Goal: Transaction & Acquisition: Purchase product/service

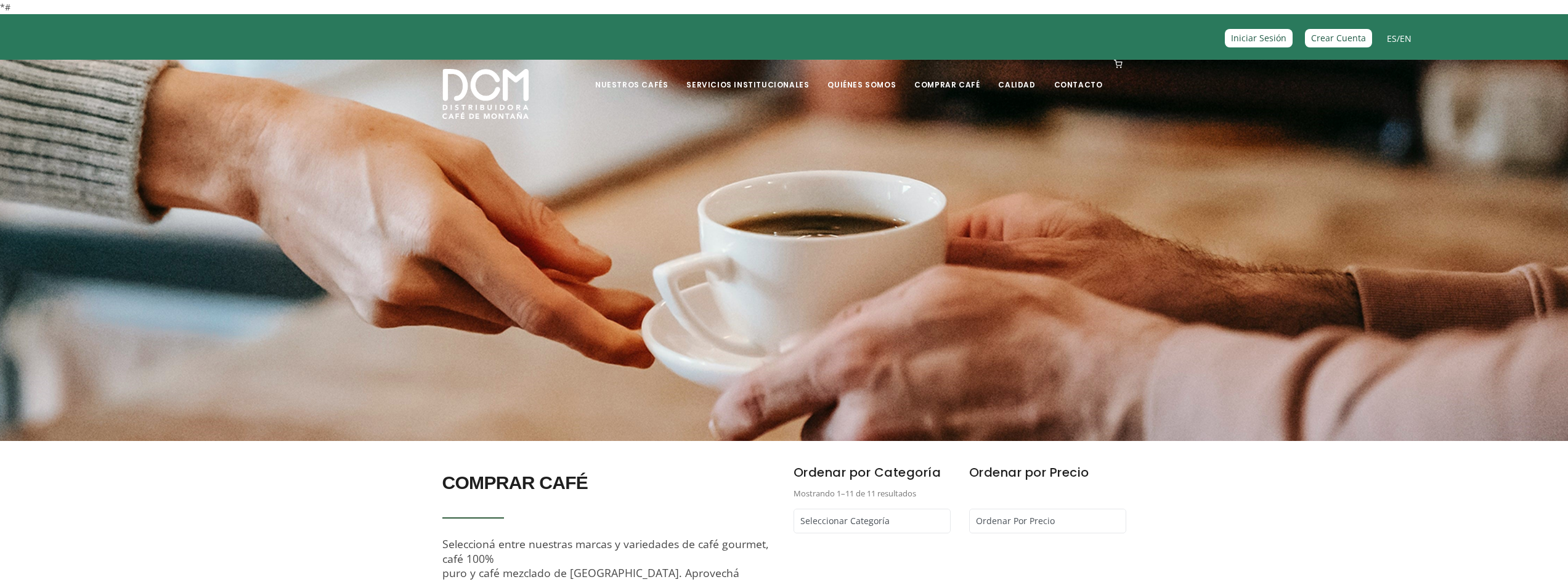
scroll to position [410, 0]
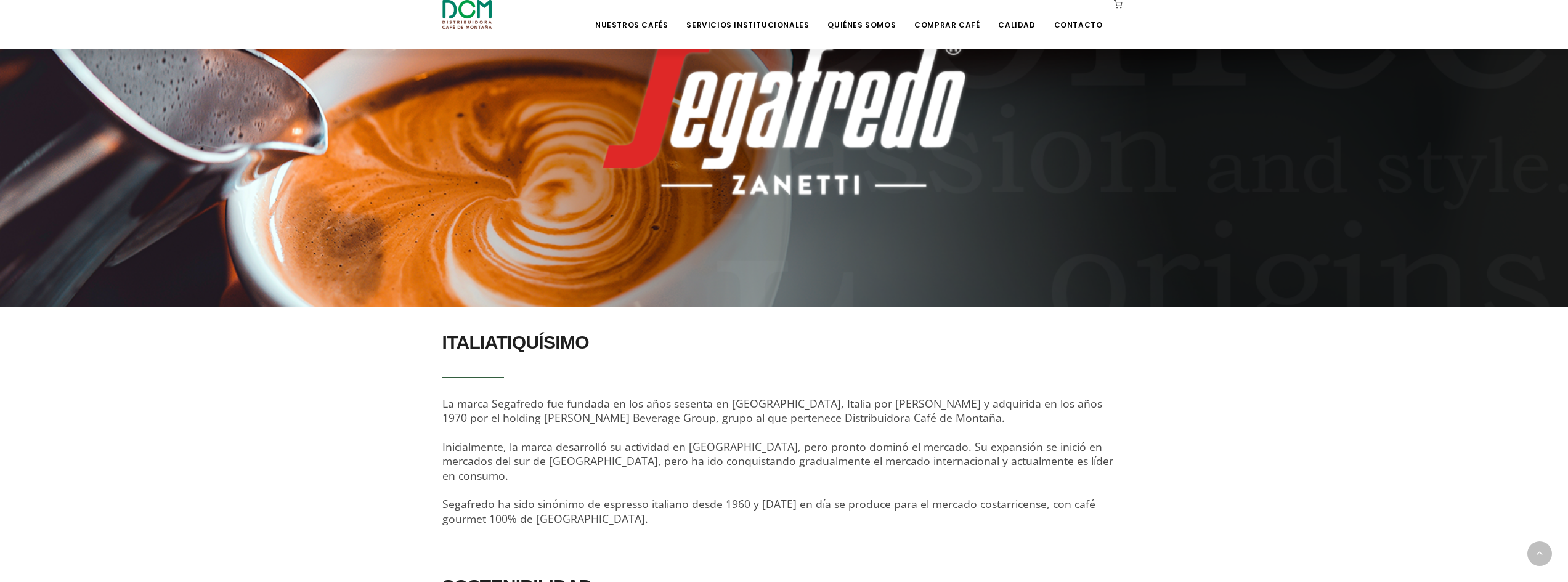
scroll to position [73, 0]
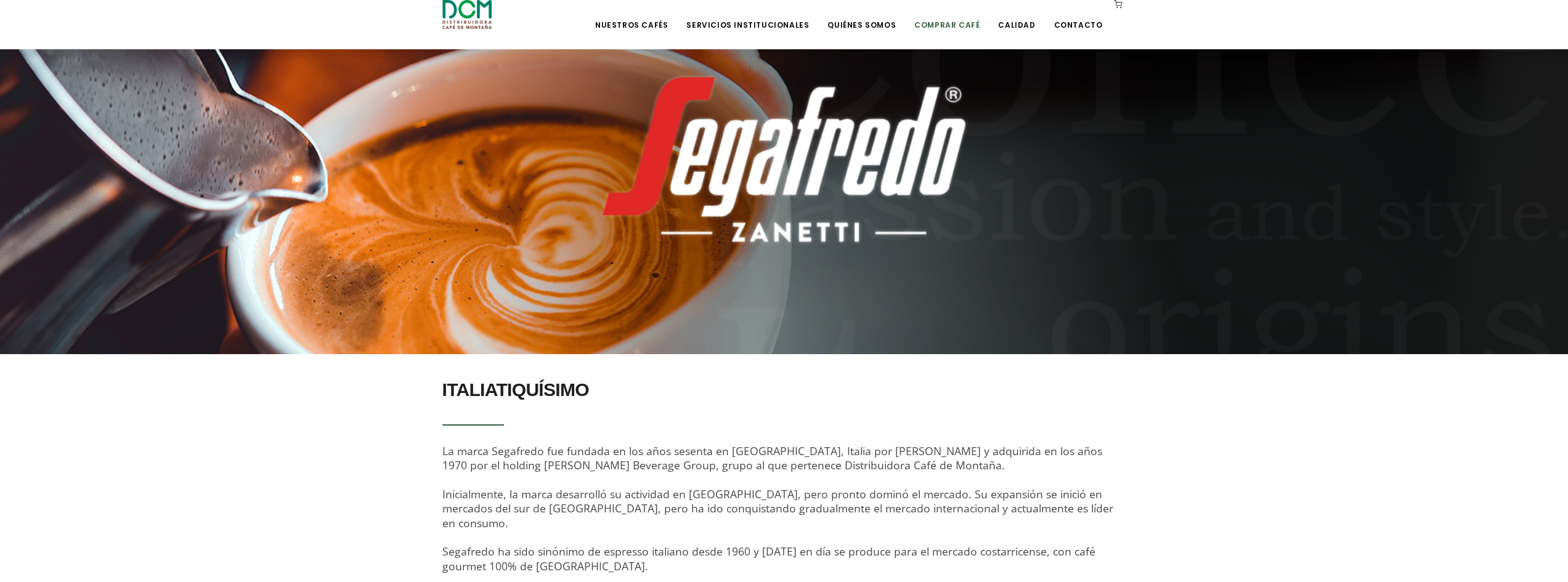
click at [950, 31] on li "Comprar Café" at bounding box center [947, 25] width 80 height 49
click at [939, 31] on li "Comprar Café" at bounding box center [947, 25] width 80 height 49
click at [934, 21] on link "Comprar Café" at bounding box center [947, 15] width 80 height 29
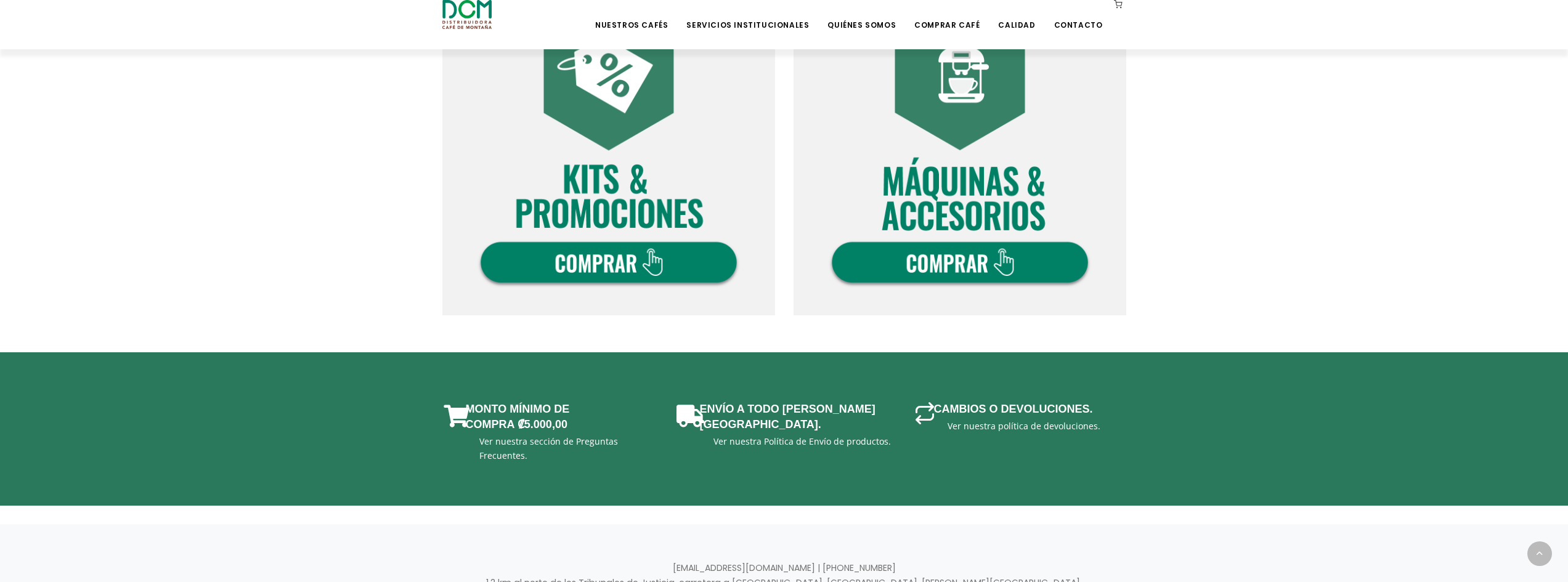
scroll to position [410, 0]
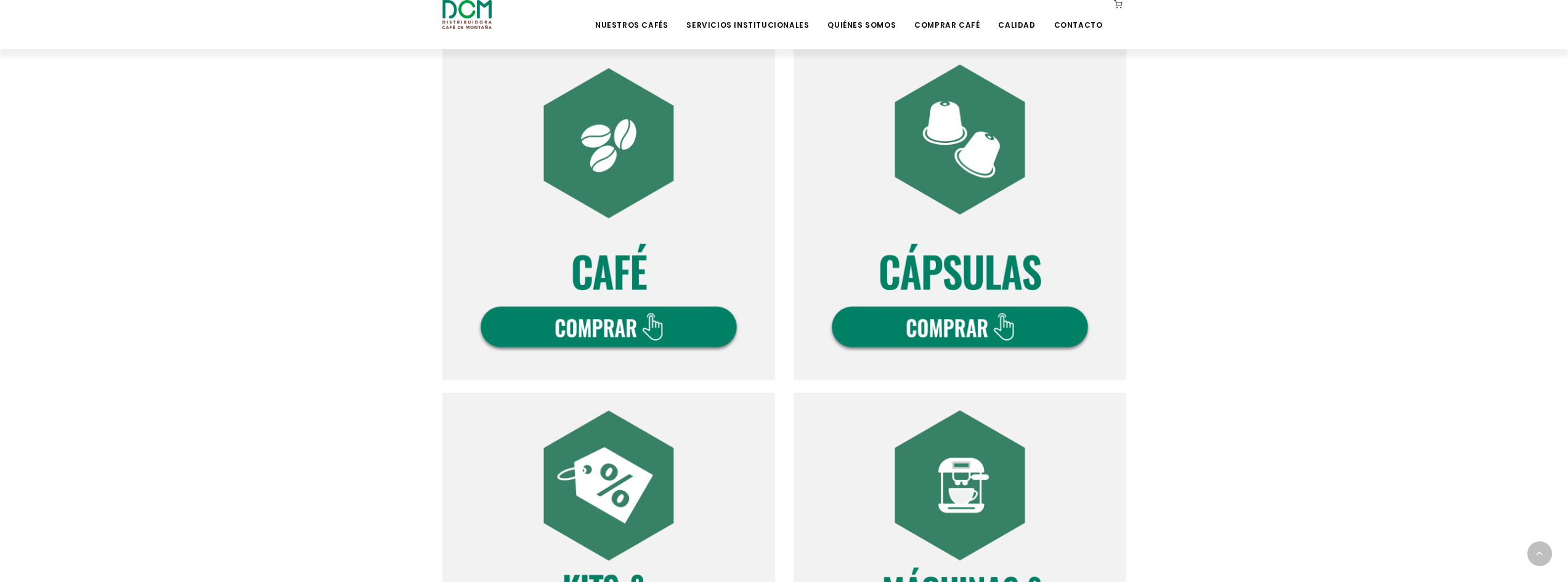
click at [656, 308] on img at bounding box center [609, 214] width 333 height 332
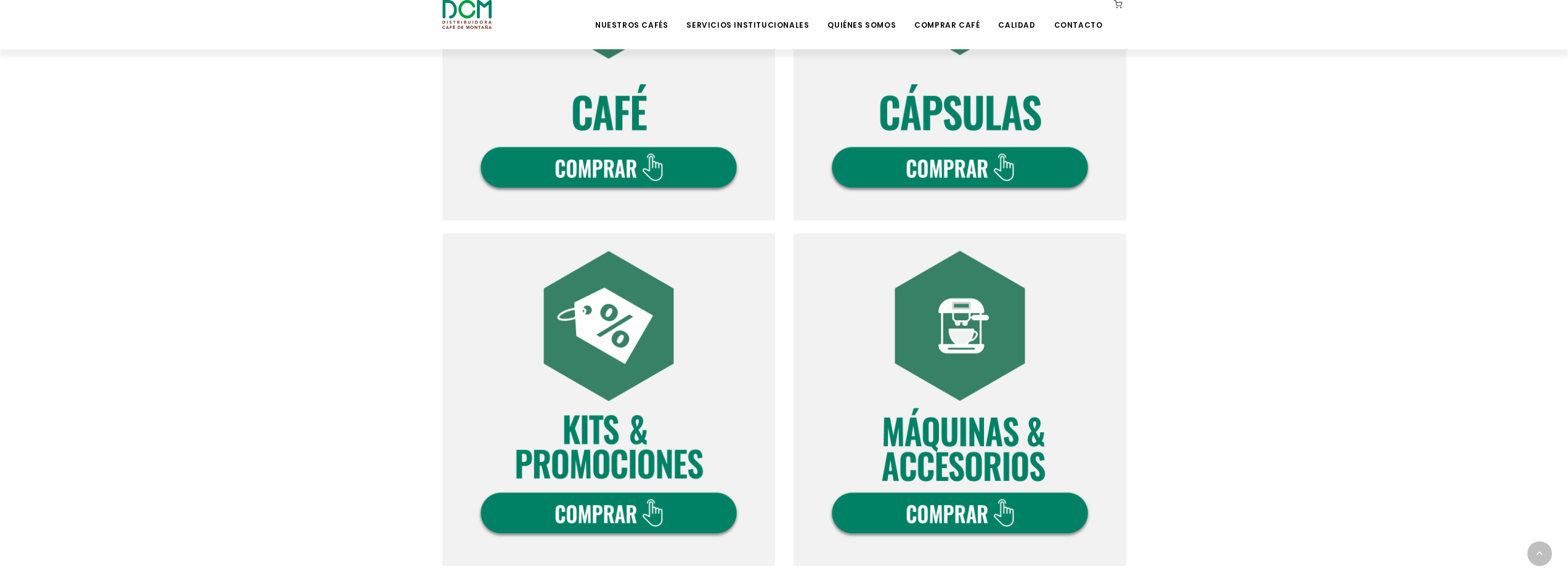
scroll to position [616, 0]
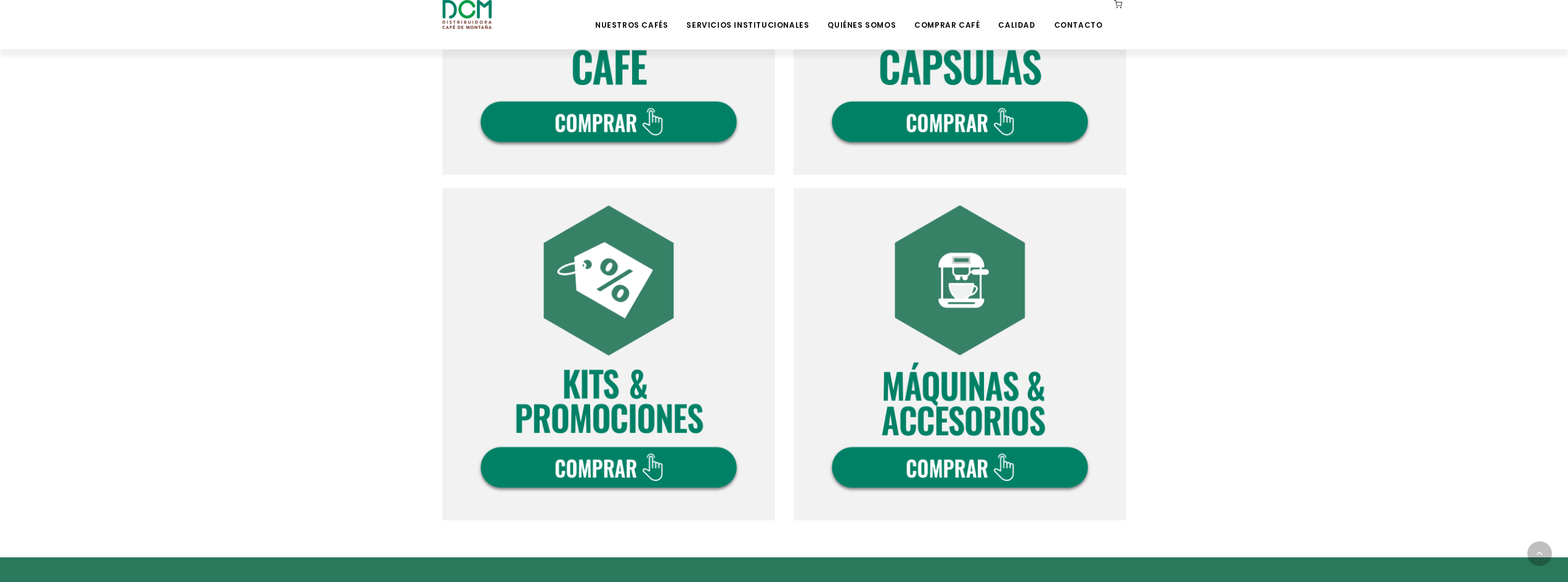
click at [655, 390] on img at bounding box center [609, 354] width 333 height 332
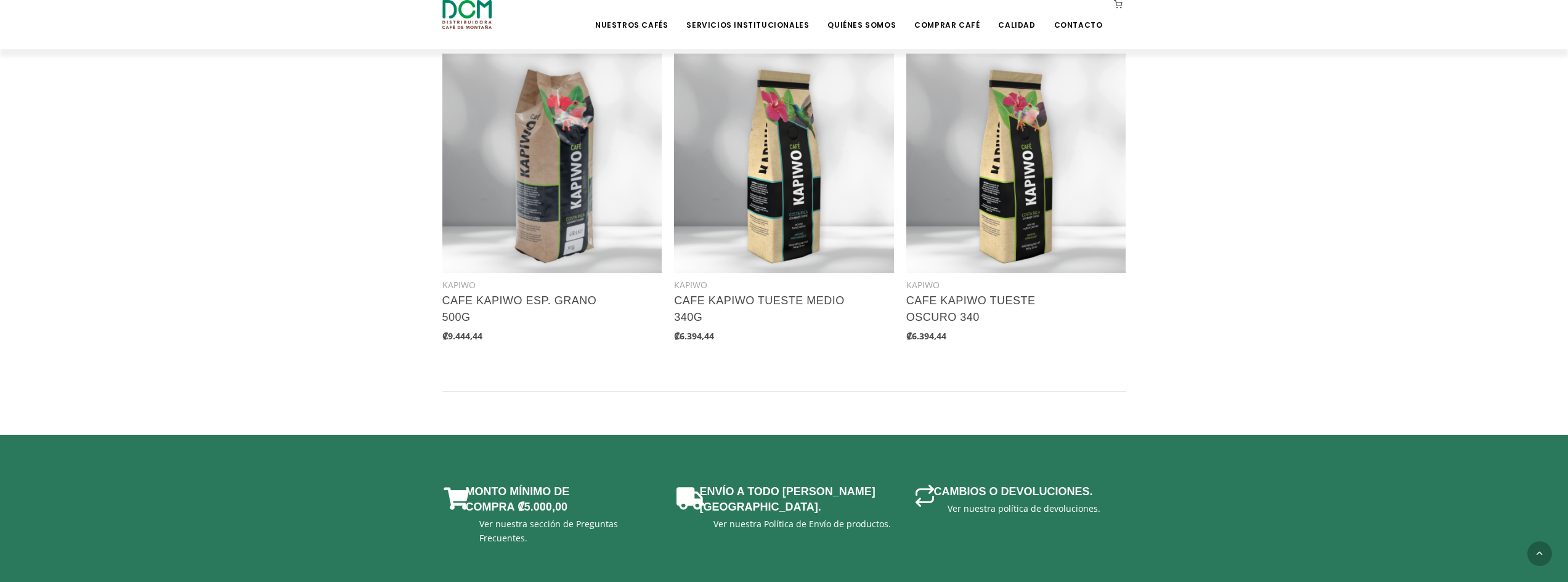
scroll to position [1643, 0]
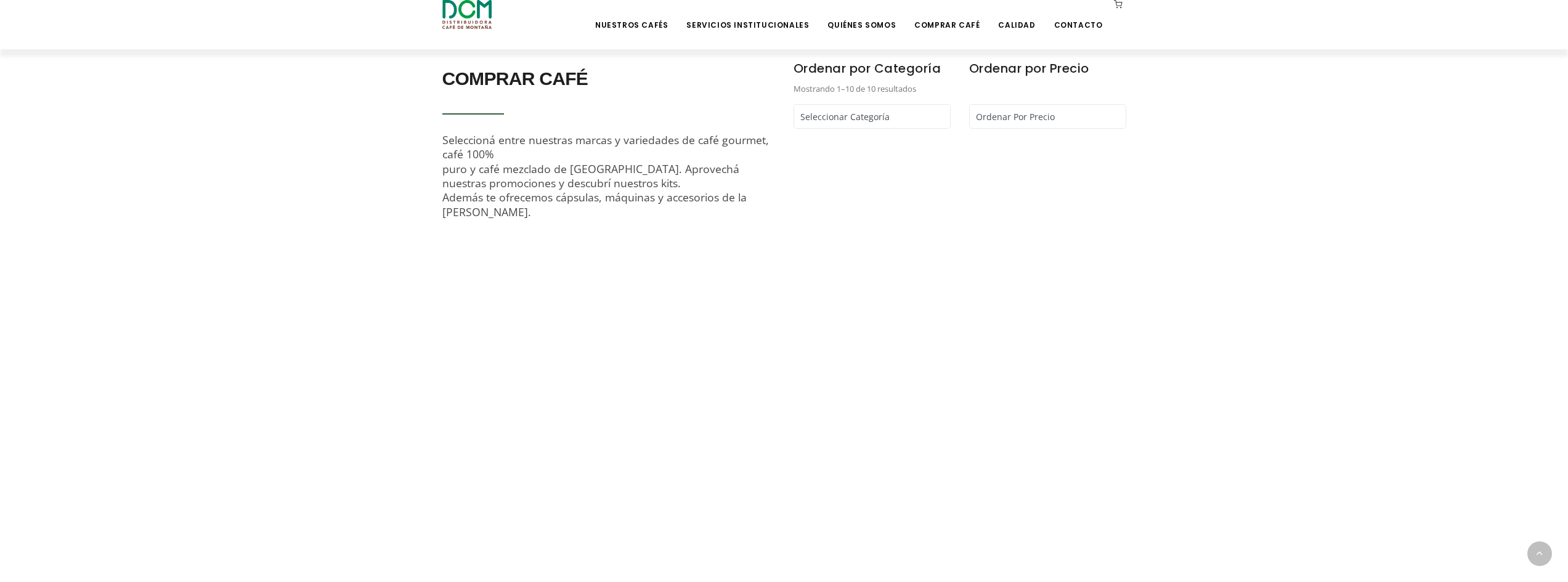
scroll to position [410, 0]
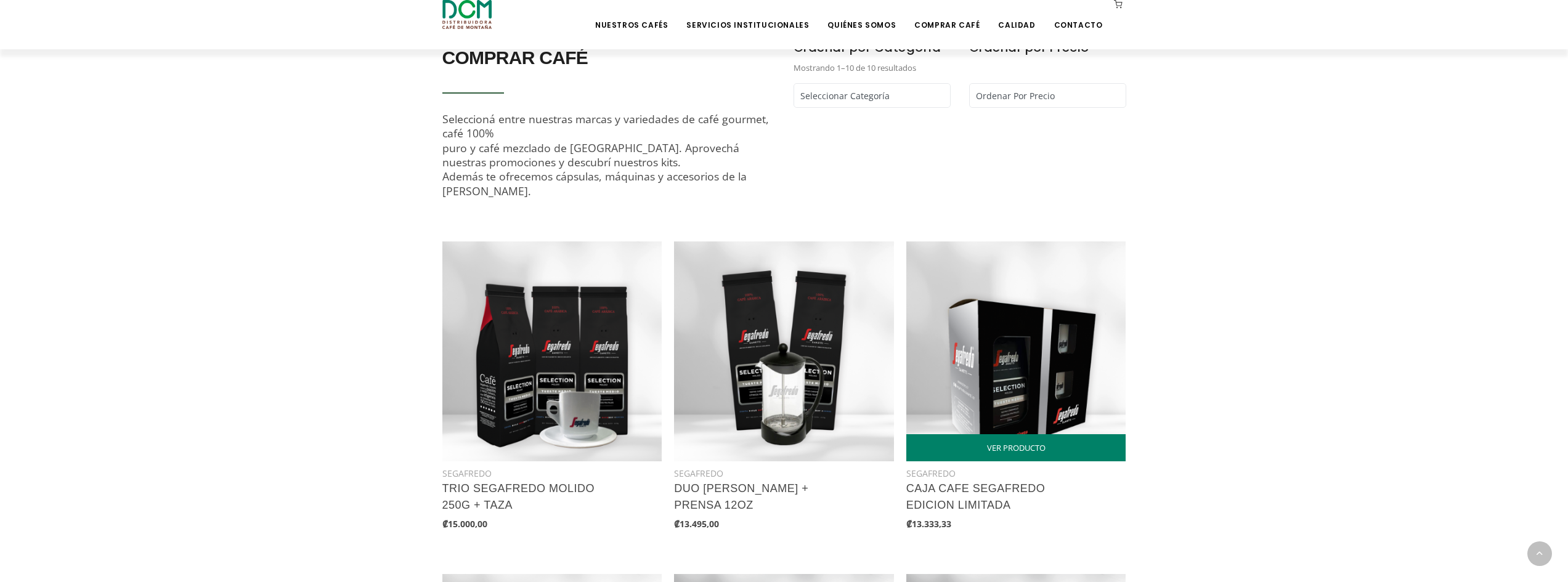
click at [986, 390] on img at bounding box center [1016, 351] width 220 height 220
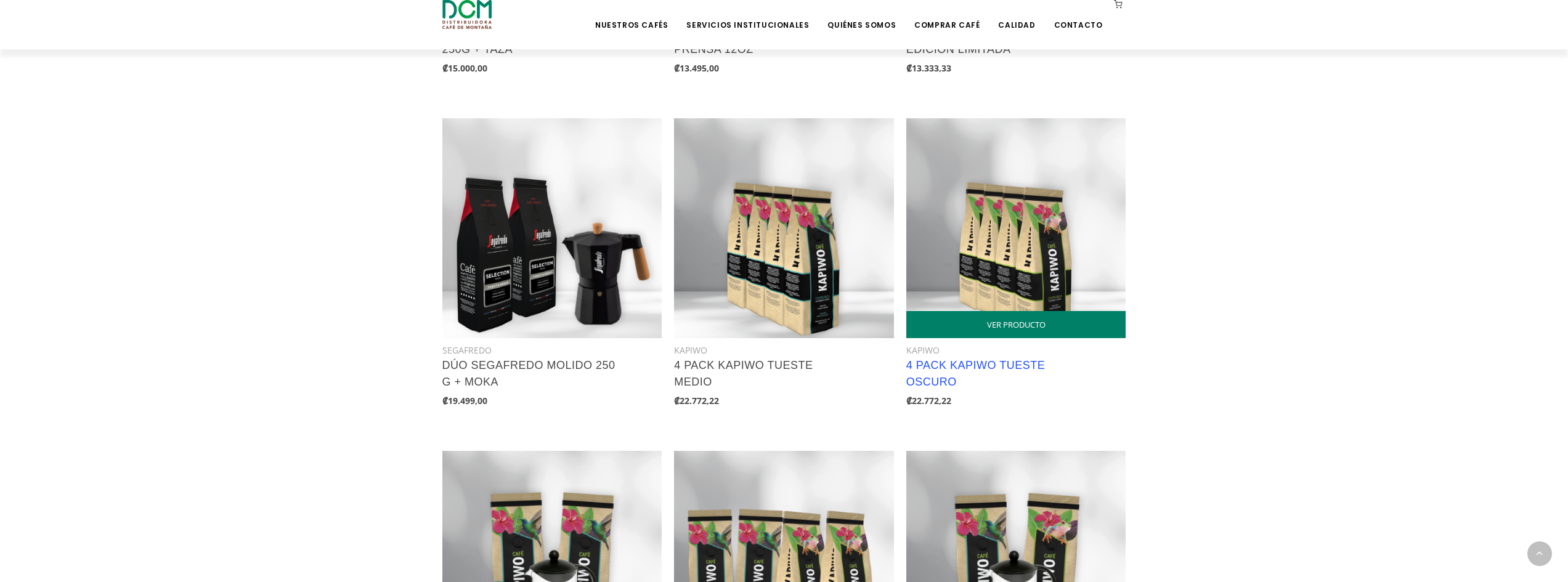
scroll to position [821, 0]
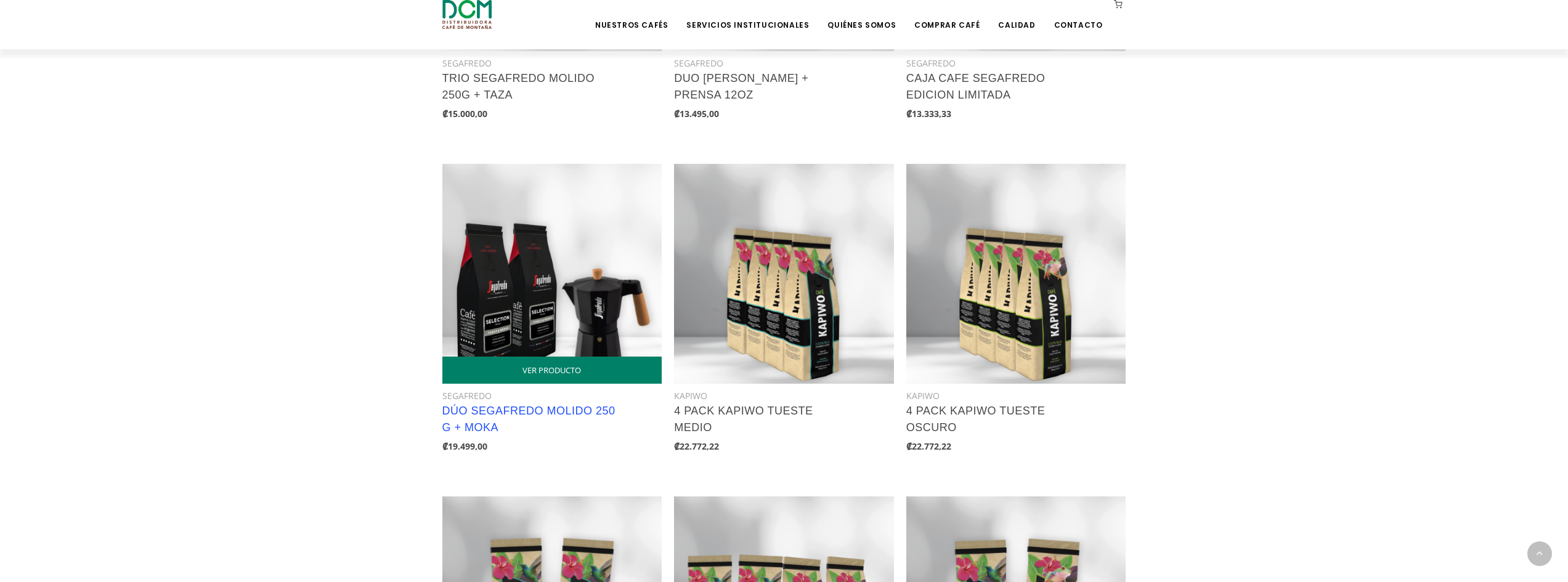
click at [553, 414] on link "DÚO SEGAFREDO MOLIDO 250 g + MOKA" at bounding box center [529, 418] width 173 height 29
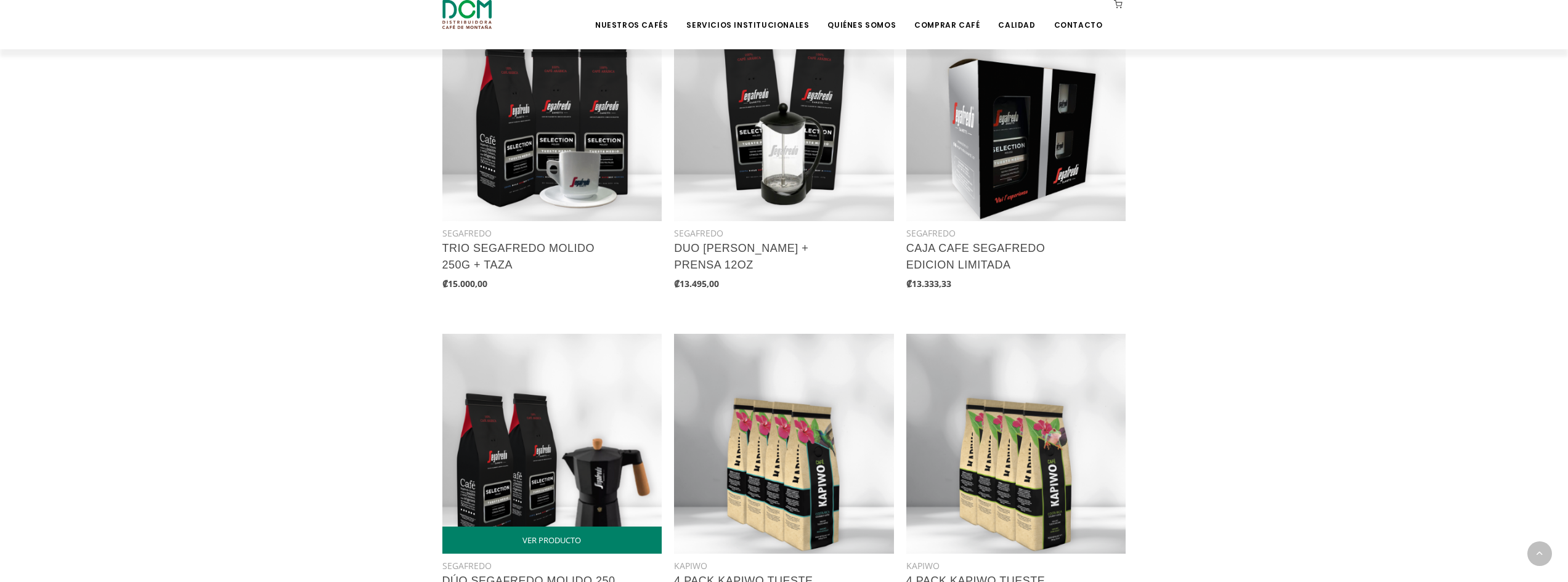
scroll to position [616, 0]
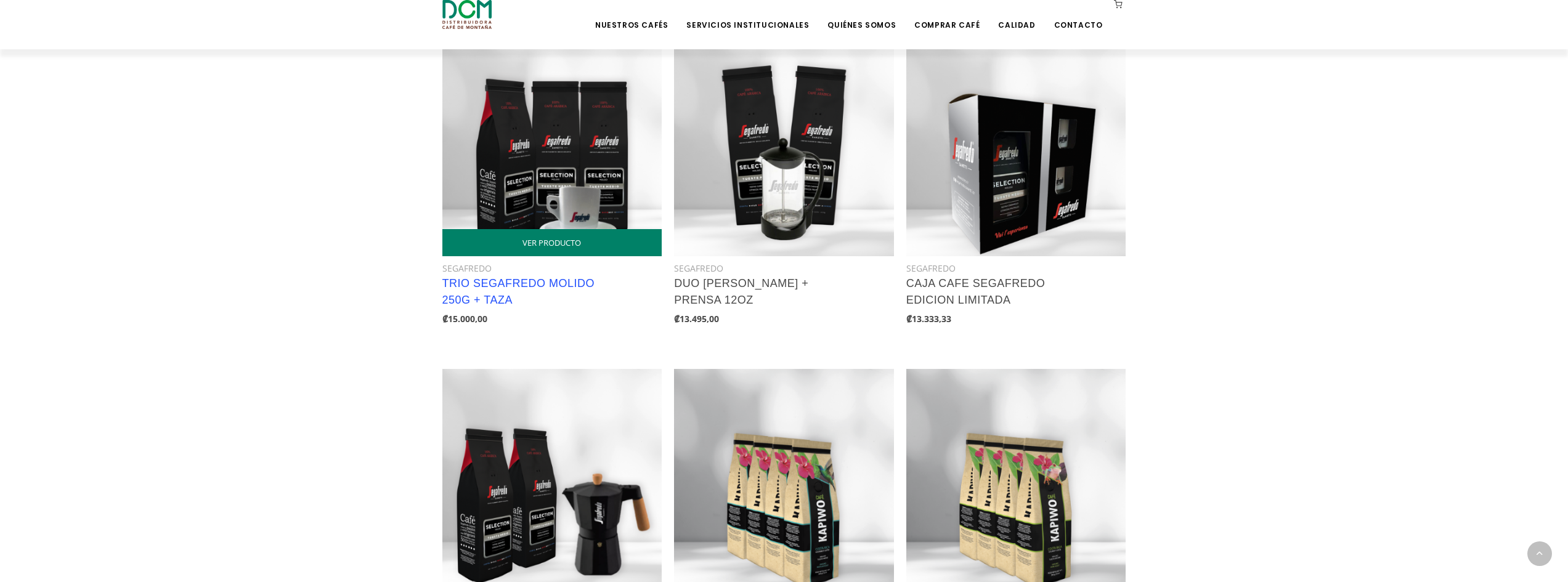
click at [522, 288] on link "TRIO SEGAFREDO MOLIDO 250g + TAZA" at bounding box center [519, 291] width 153 height 29
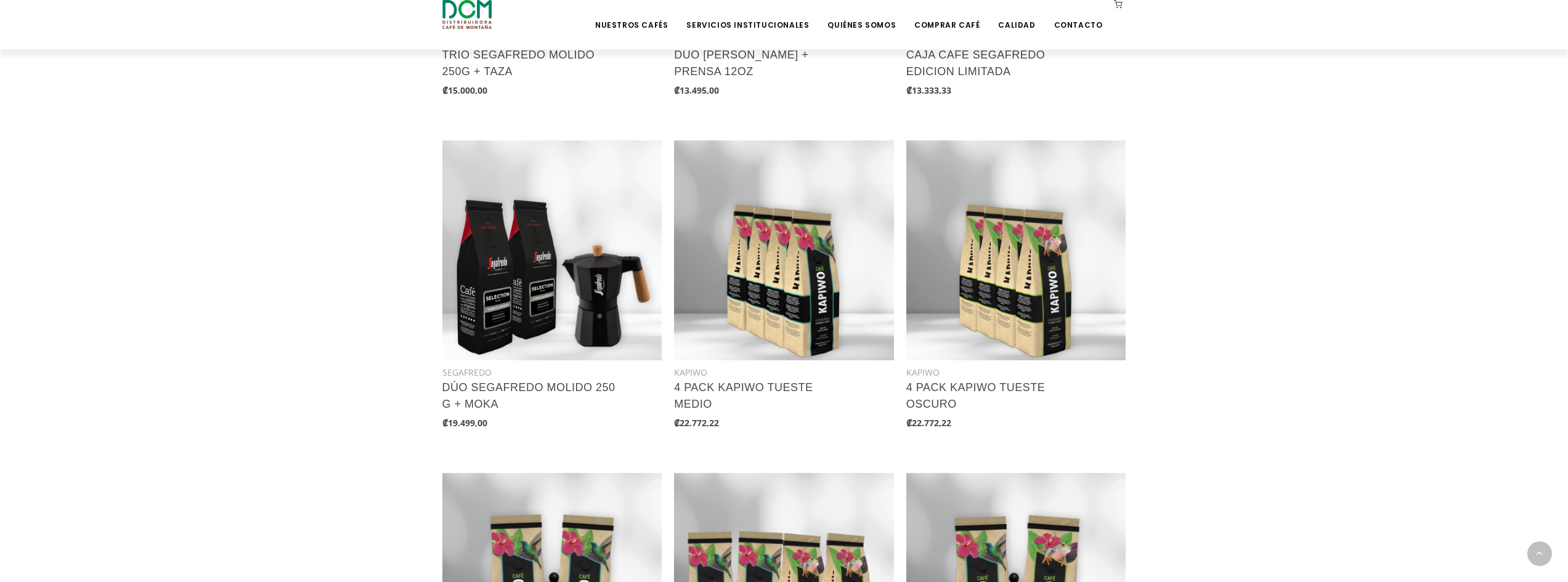
scroll to position [821, 0]
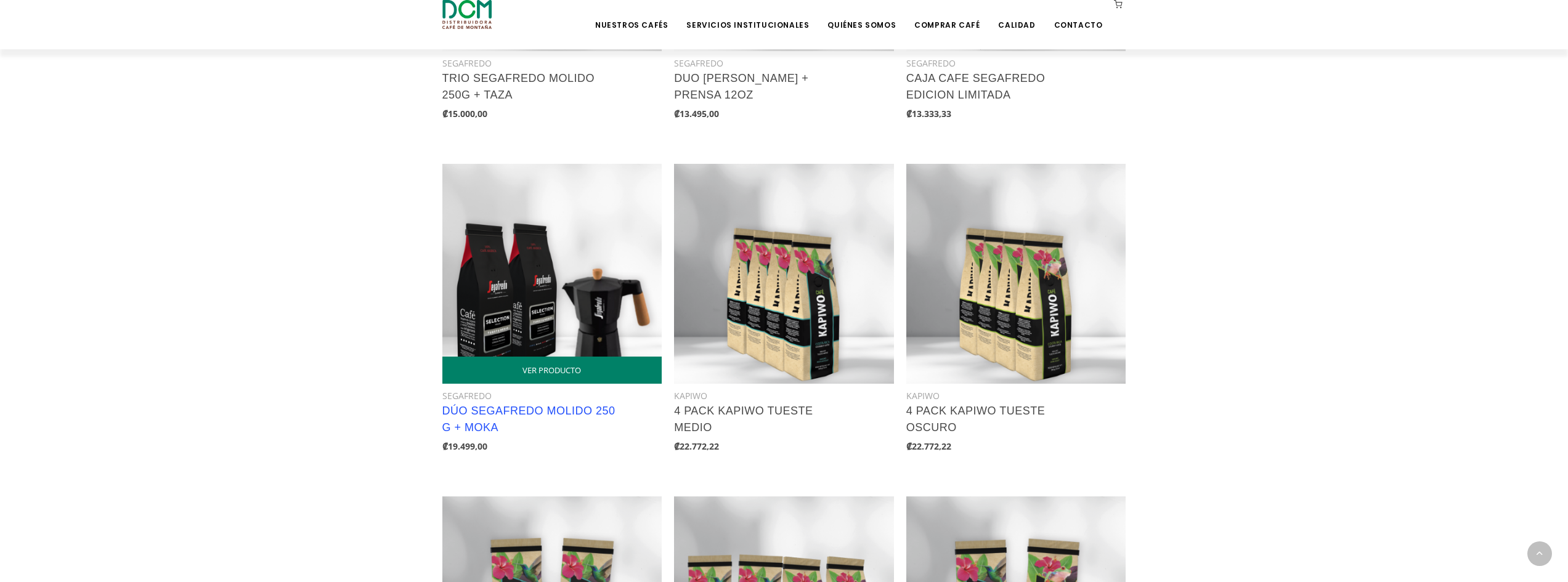
click at [520, 409] on link "DÚO SEGAFREDO MOLIDO 250 g + MOKA" at bounding box center [529, 418] width 173 height 29
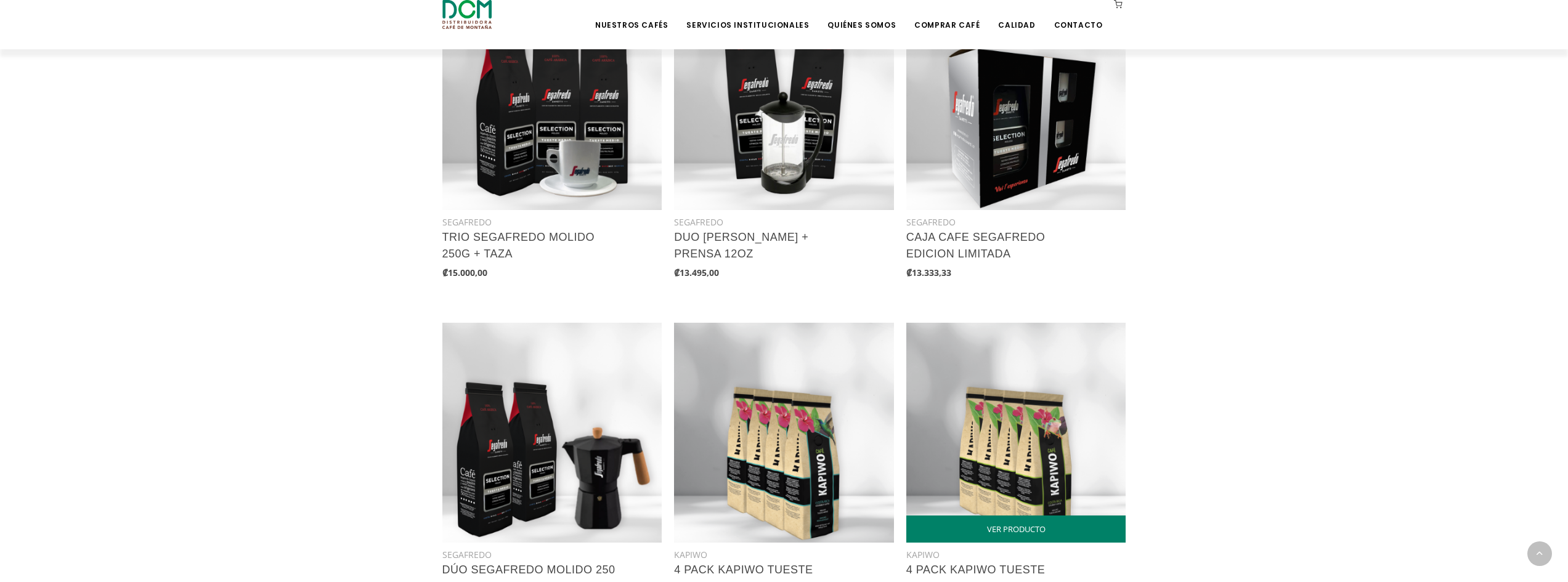
scroll to position [616, 0]
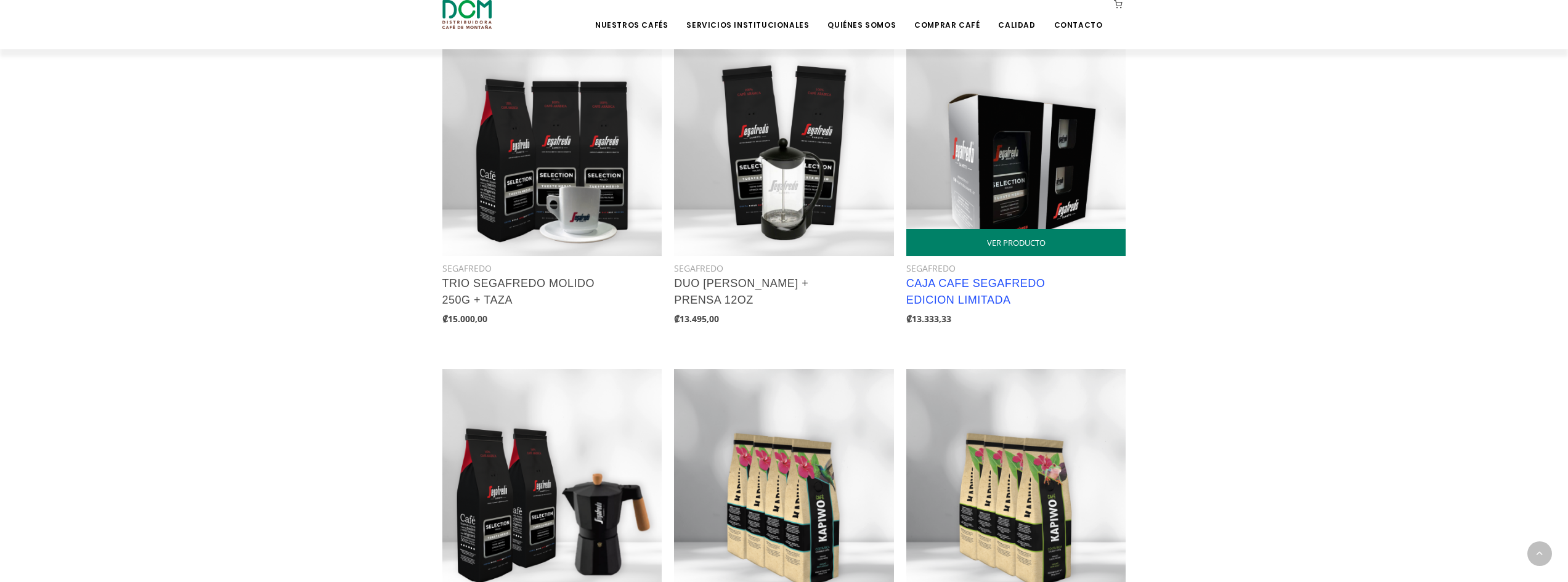
click at [999, 297] on link "CAJA CAFE SEGAFREDO EDICION LIMITADA" at bounding box center [976, 291] width 140 height 29
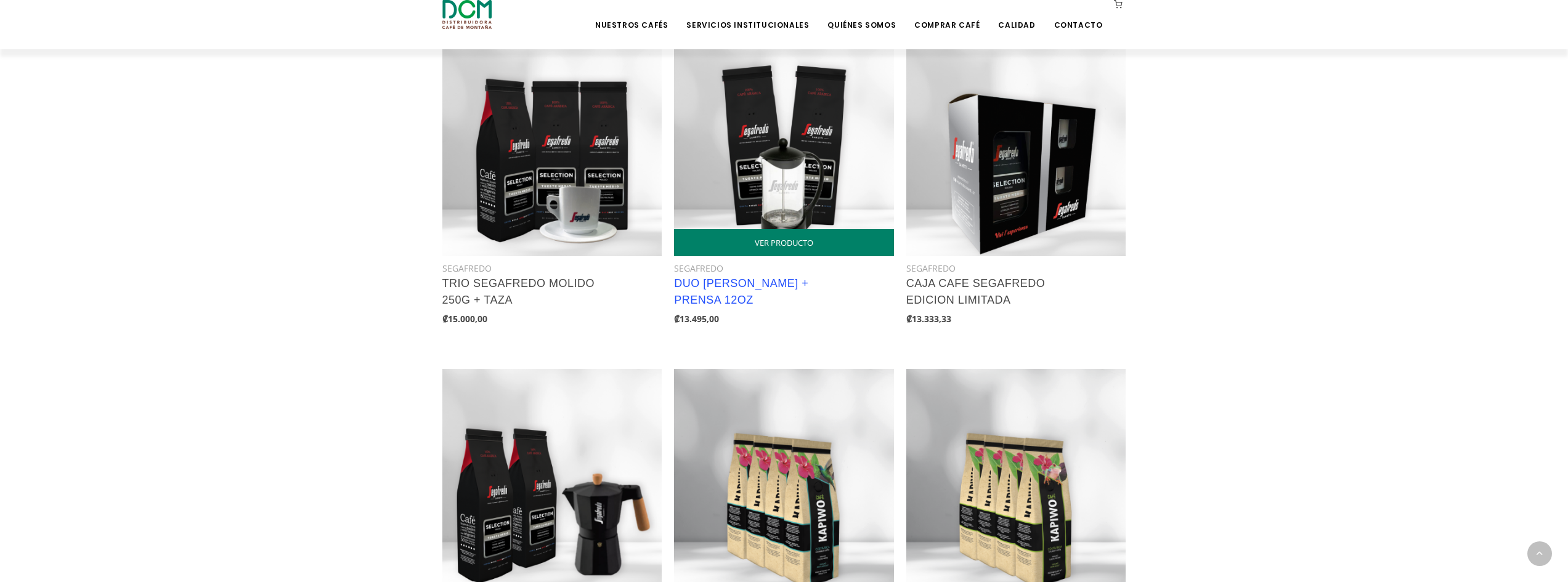
click at [777, 282] on link "DUO SEGAFREDO + PRENSA 12OZ" at bounding box center [741, 291] width 134 height 29
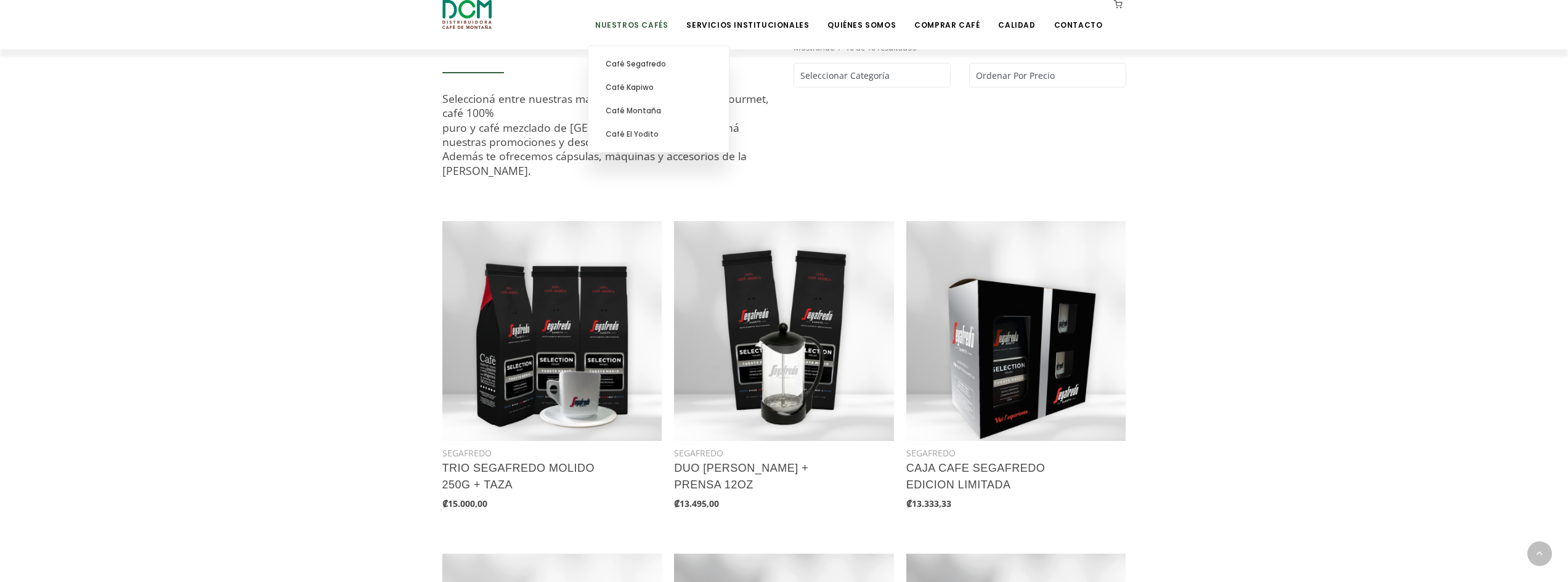
scroll to position [410, 0]
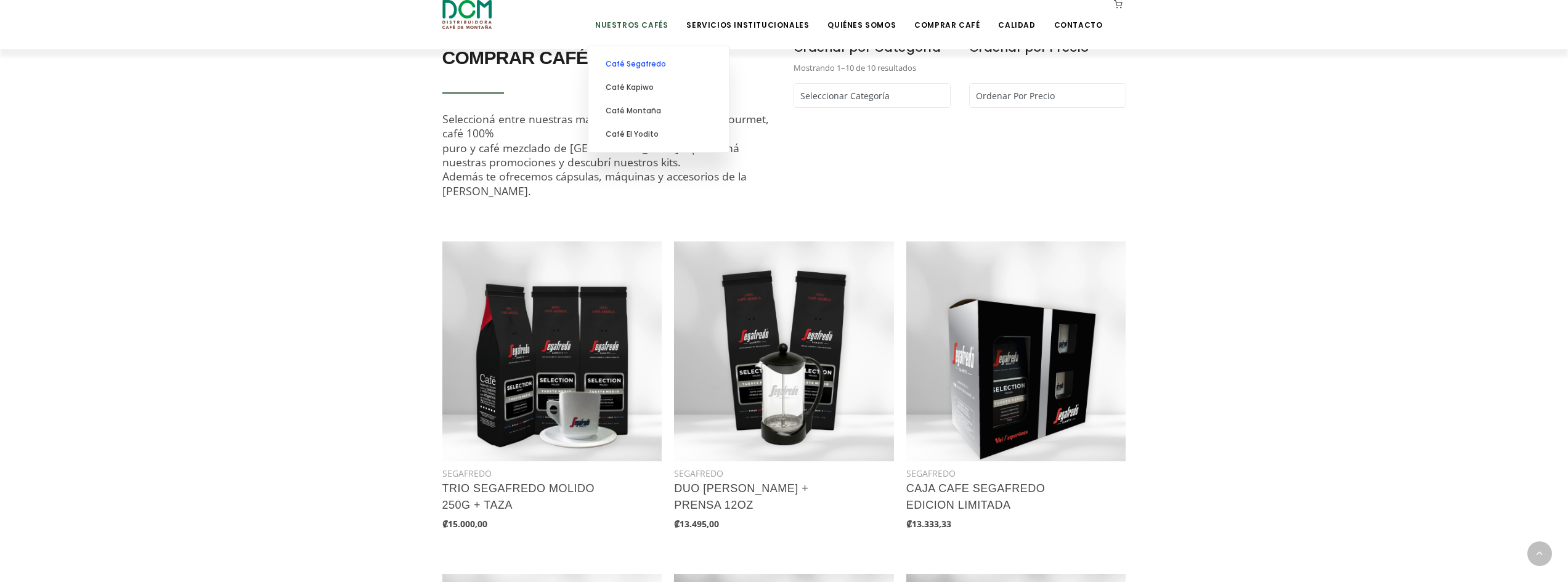
click at [674, 70] on link "Café Segafredo" at bounding box center [658, 63] width 128 height 23
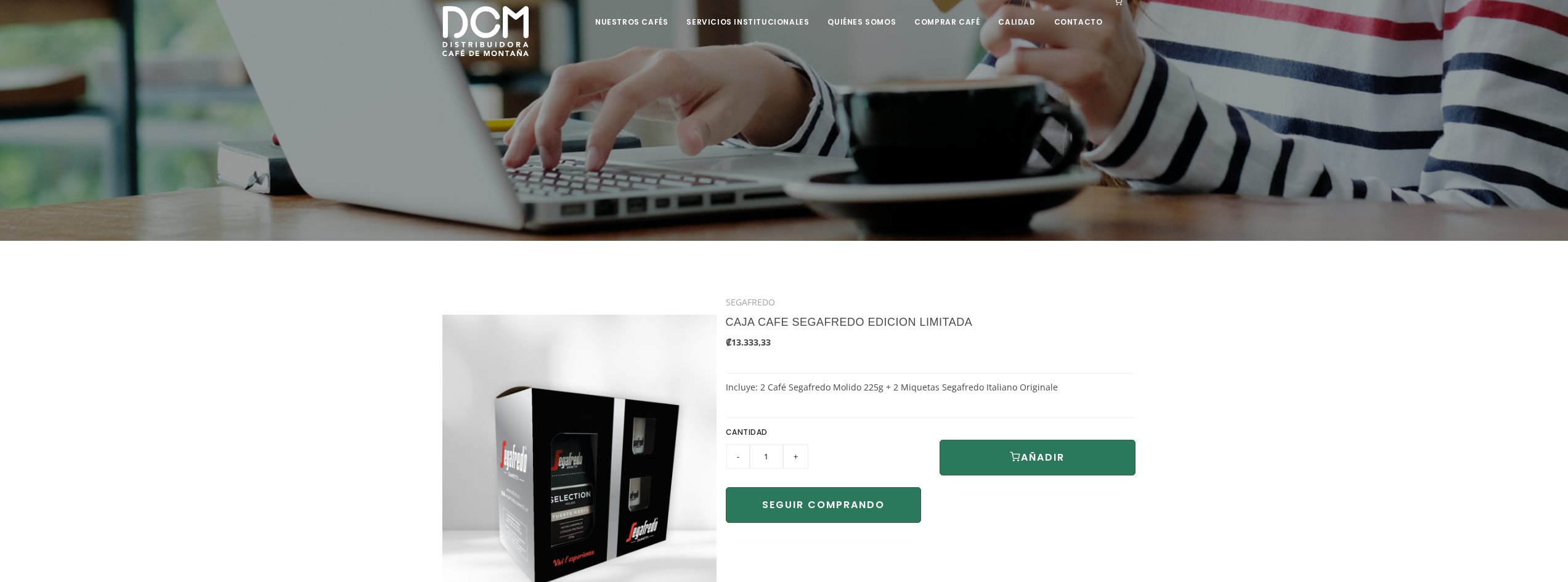
scroll to position [205, 0]
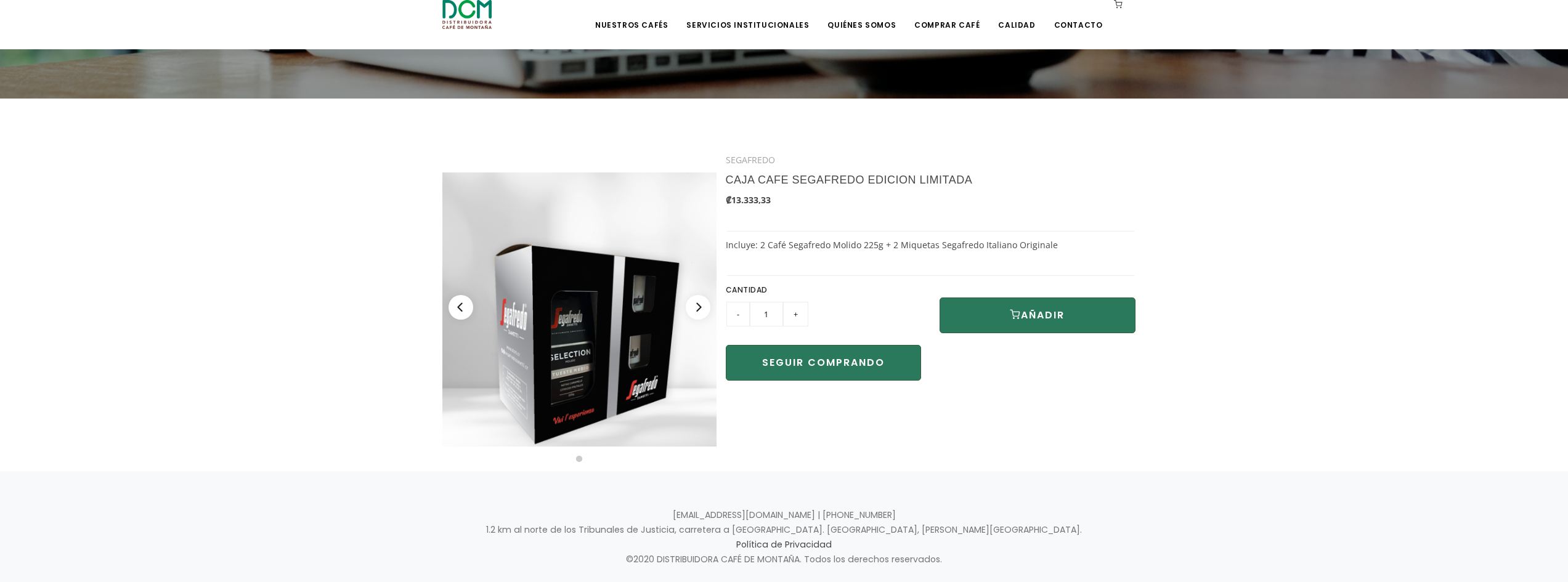
click at [644, 339] on img at bounding box center [580, 309] width 274 height 274
click at [586, 329] on img at bounding box center [580, 309] width 274 height 274
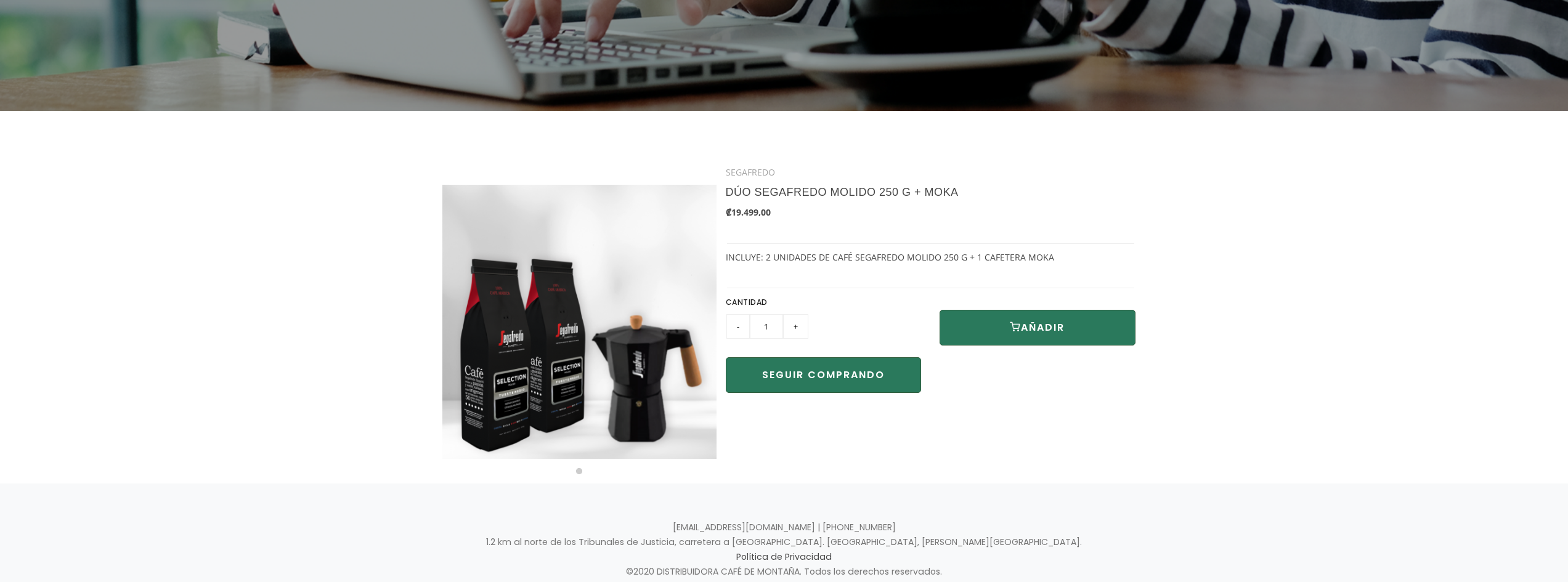
scroll to position [205, 0]
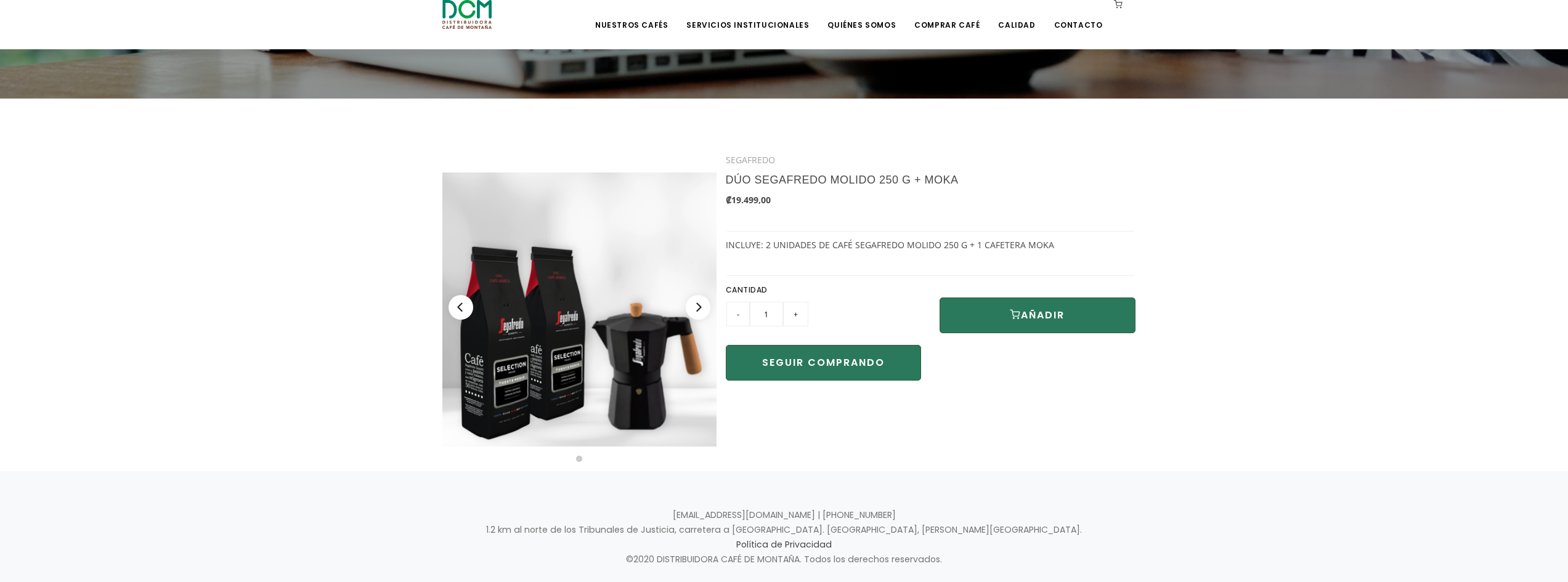
click at [622, 374] on img at bounding box center [580, 309] width 274 height 274
click at [585, 366] on img at bounding box center [580, 309] width 274 height 274
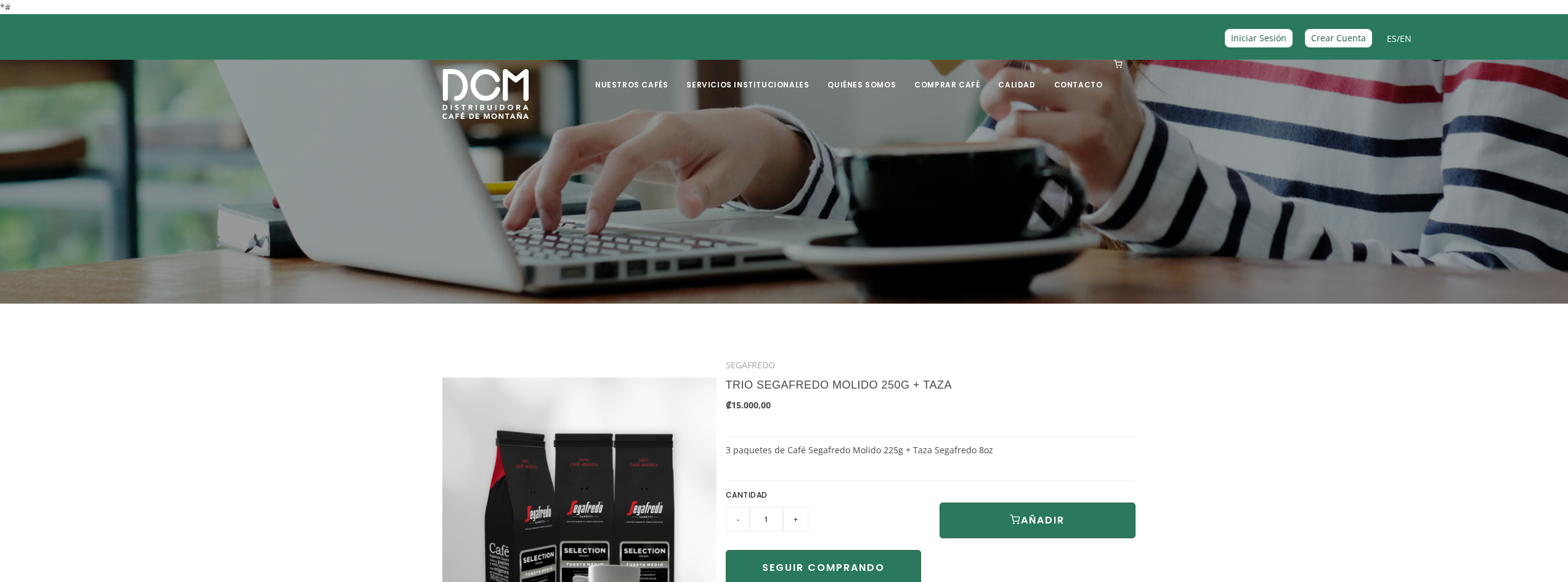
scroll to position [205, 0]
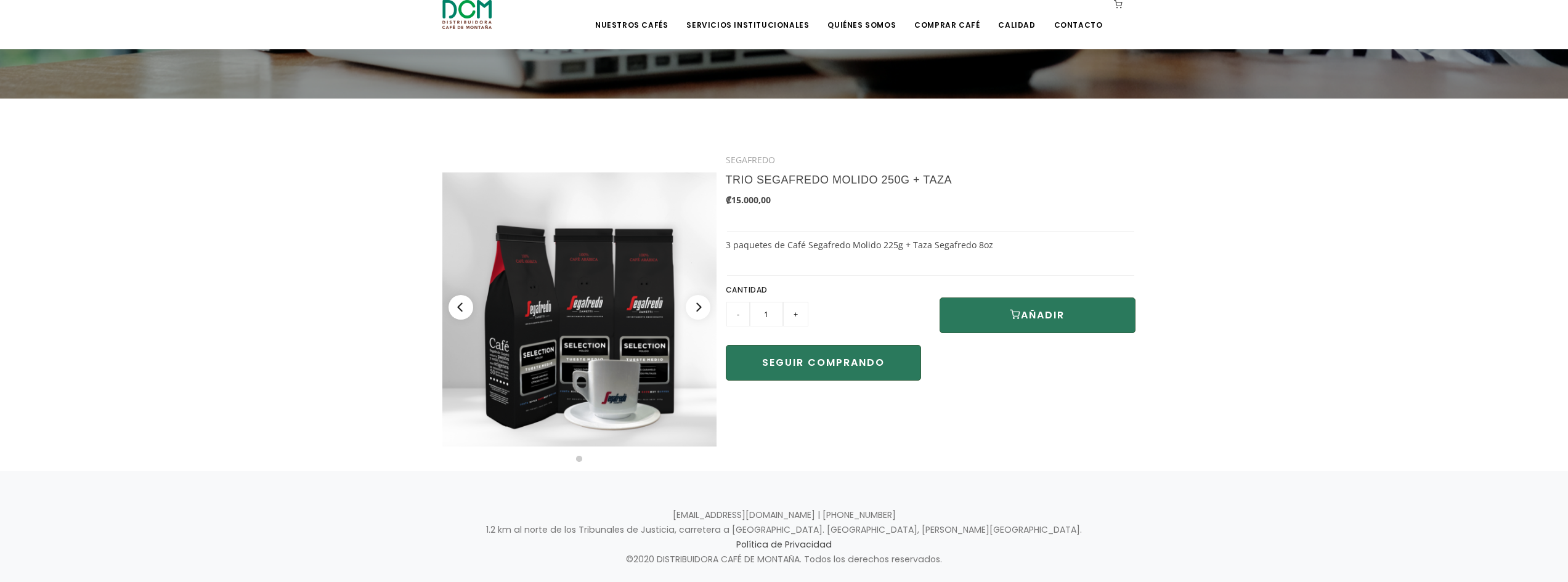
click at [601, 416] on img at bounding box center [580, 309] width 274 height 274
click at [604, 388] on img at bounding box center [580, 309] width 274 height 274
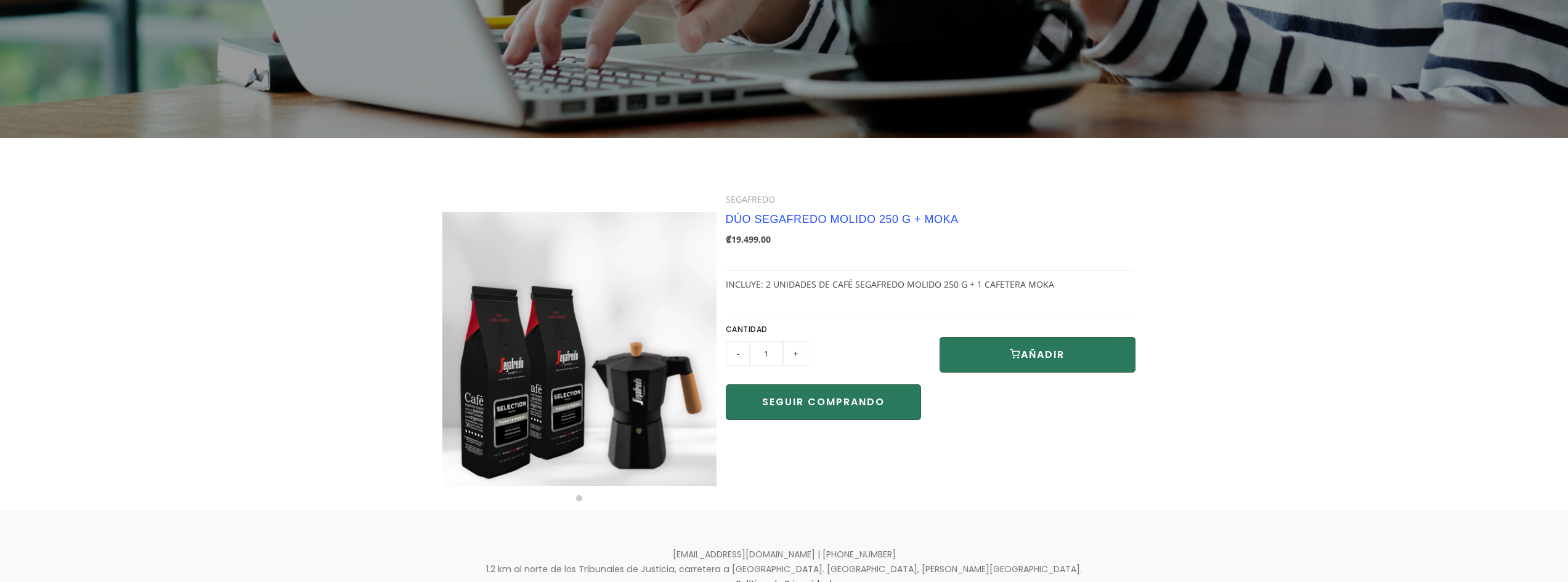
scroll to position [205, 0]
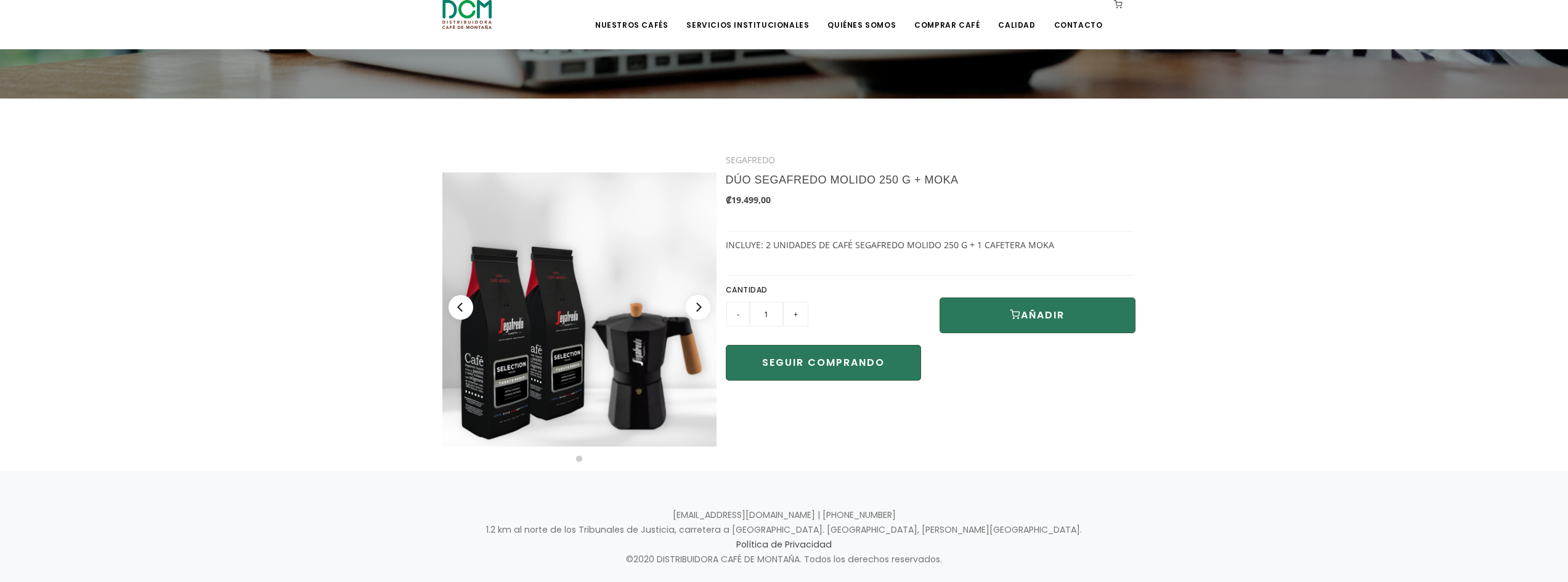
click at [660, 339] on img at bounding box center [580, 309] width 274 height 274
click at [620, 350] on img at bounding box center [580, 309] width 274 height 274
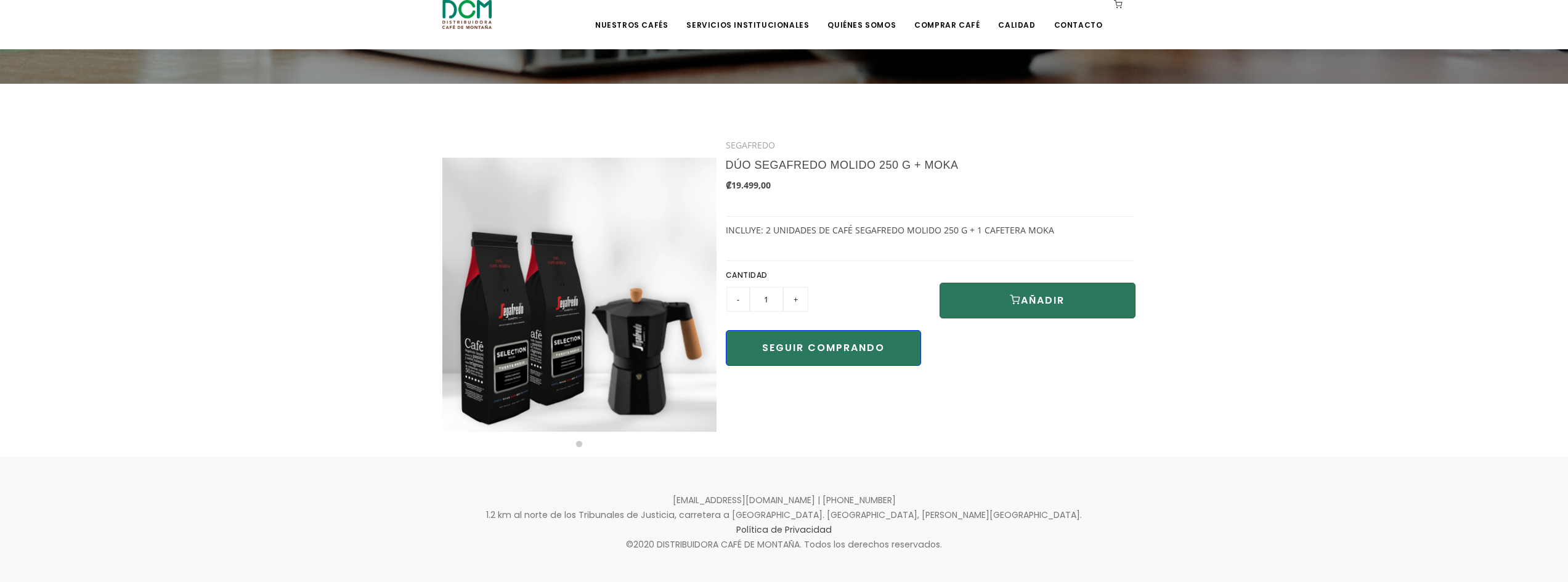
scroll to position [238, 0]
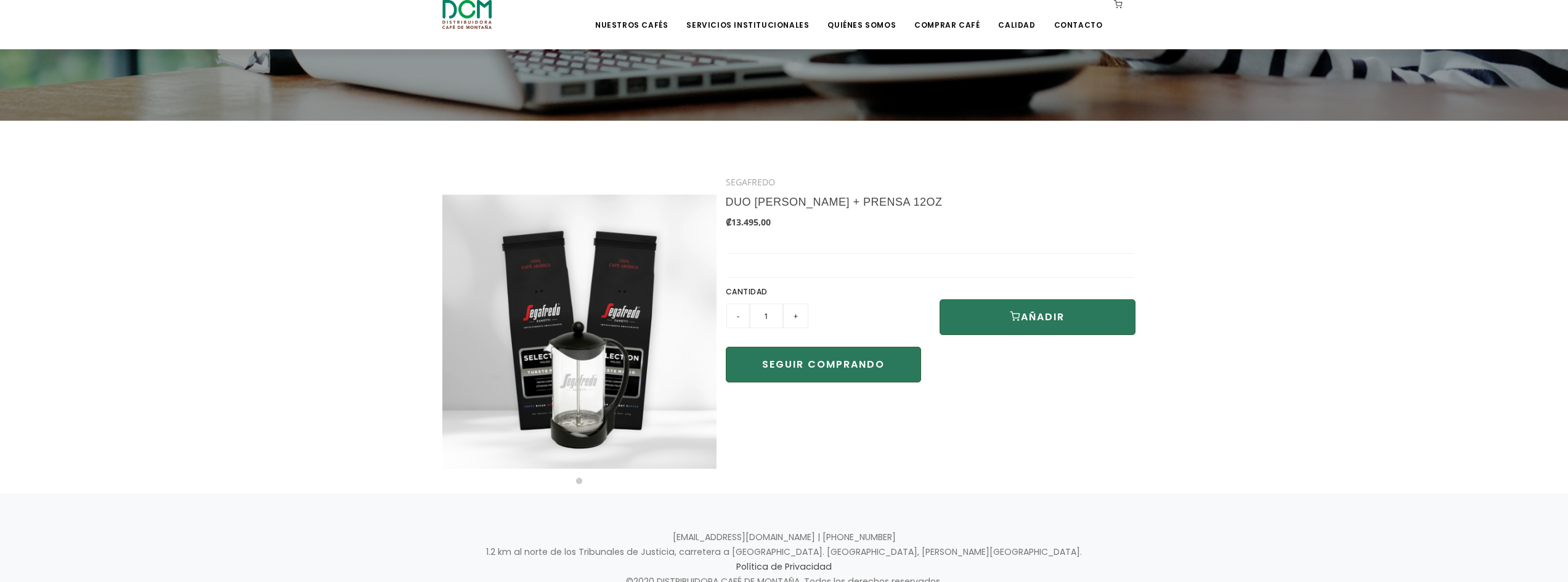
scroll to position [205, 0]
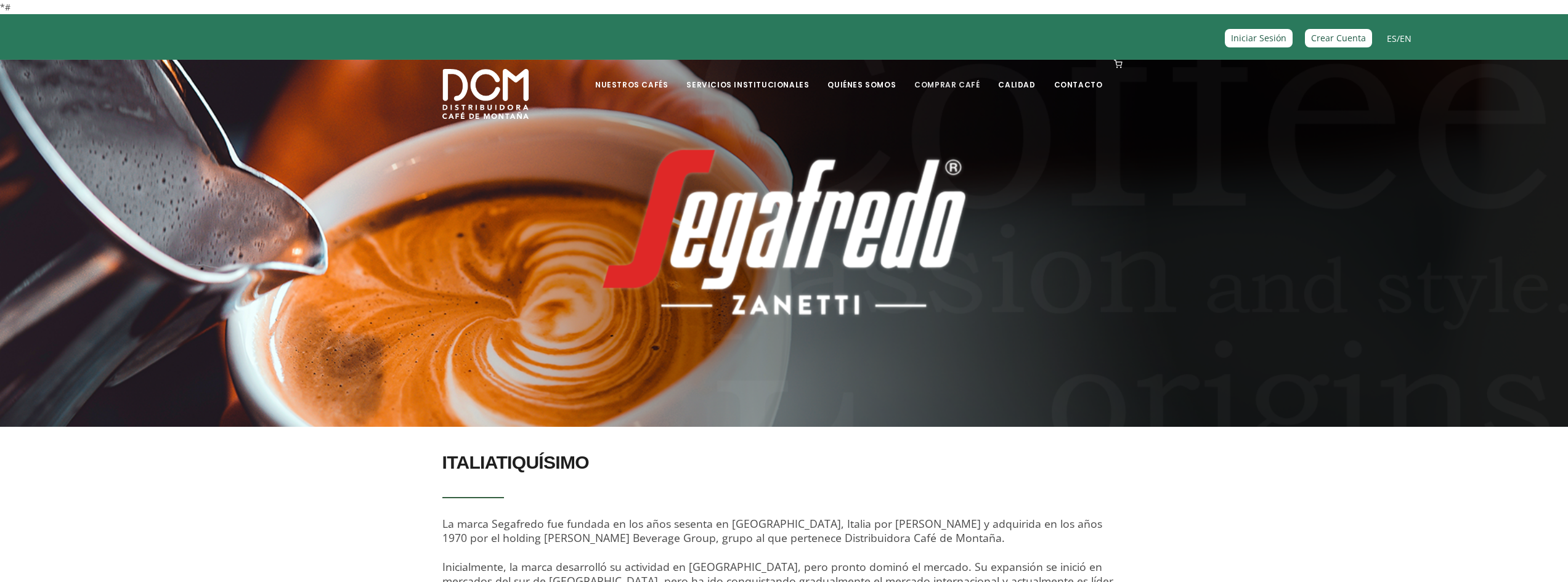
click at [955, 83] on link "Comprar Café" at bounding box center [947, 75] width 80 height 29
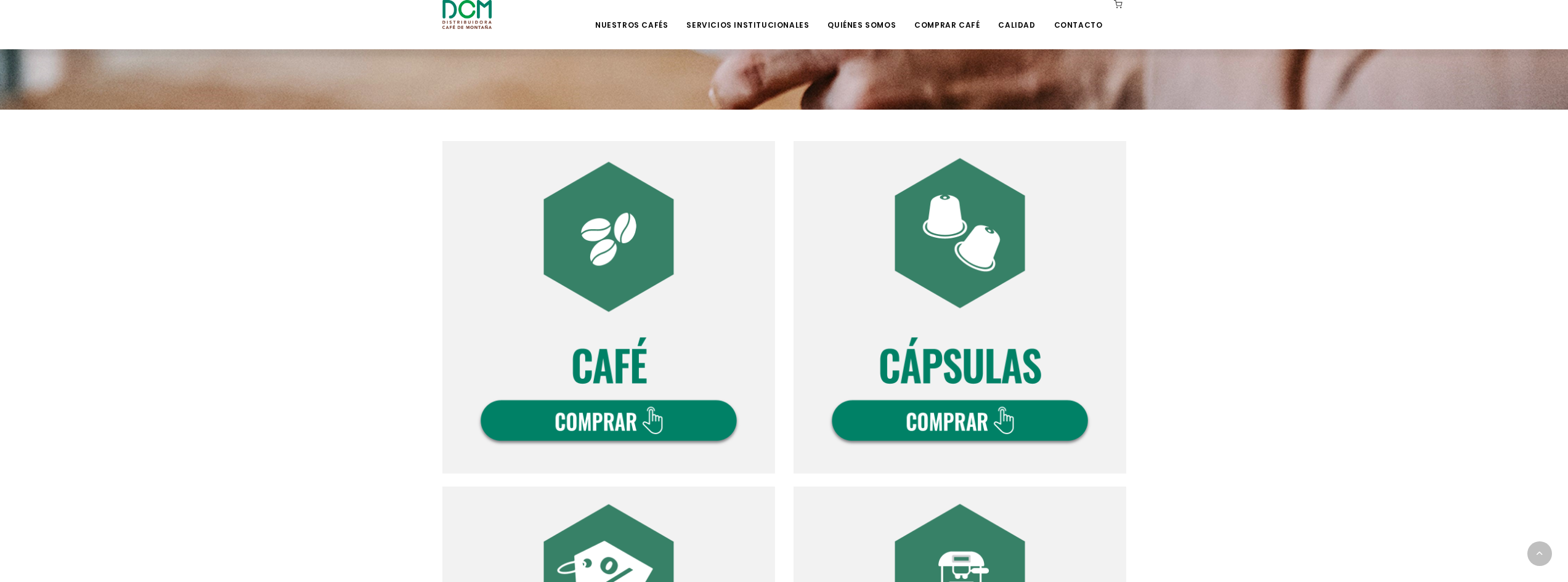
scroll to position [410, 0]
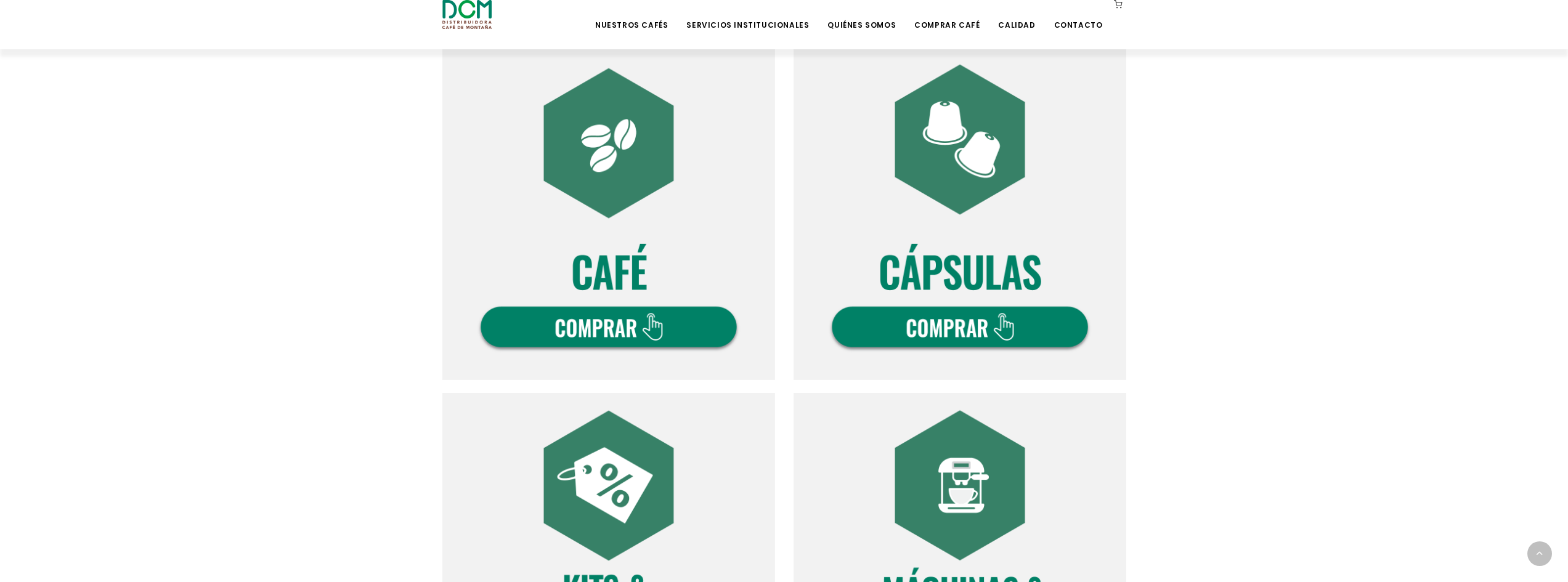
click at [626, 318] on img at bounding box center [609, 214] width 333 height 332
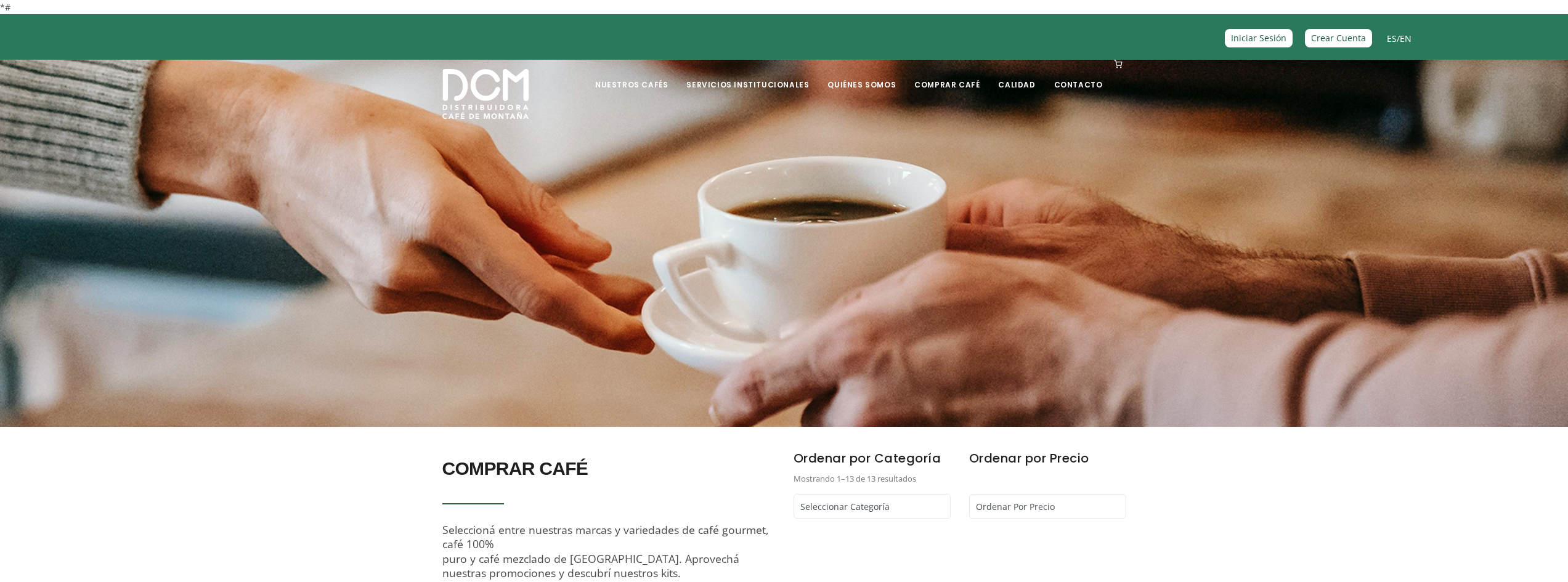
scroll to position [205, 0]
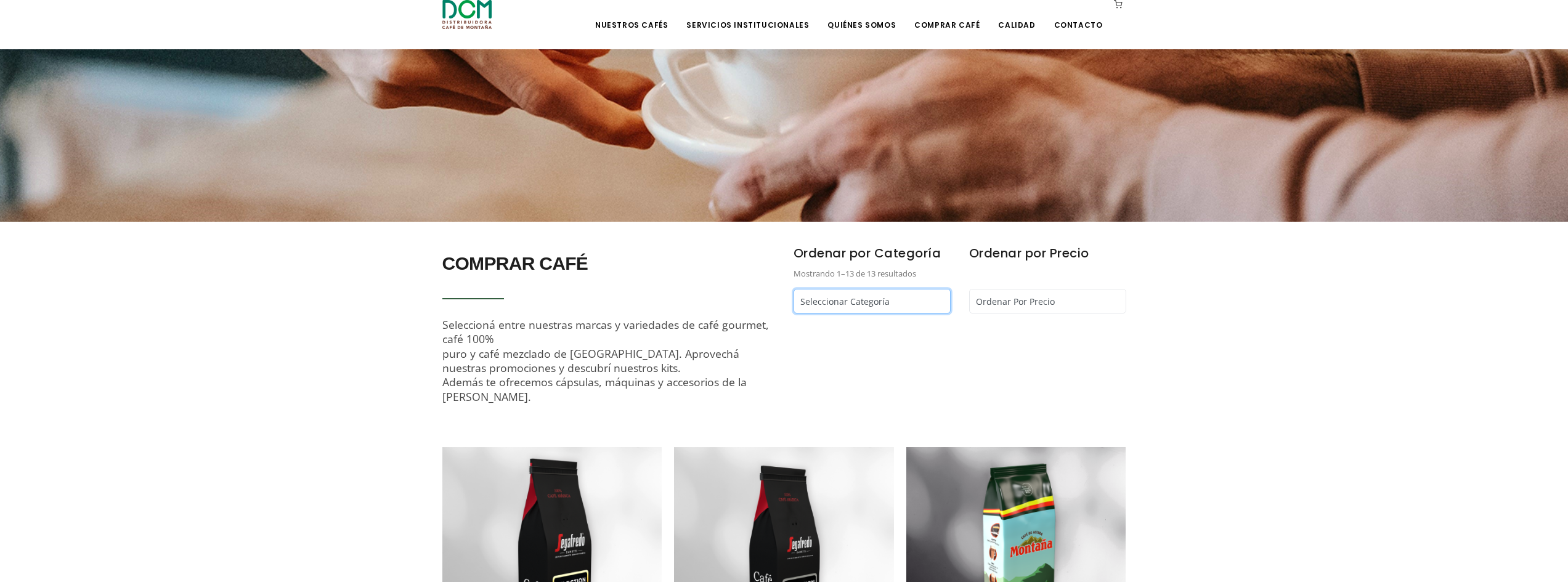
click at [906, 295] on select "Seleccionar Categoría Cápsulas Café - Café Segafredo - Café Kapiwo - Café Monta…" at bounding box center [872, 301] width 157 height 25
select select "/comprar-cafe?cat=segafredo"
click at [794, 289] on select "Seleccionar Categoría Cápsulas Café - Café Segafredo - Café Kapiwo - Café Monta…" at bounding box center [872, 301] width 157 height 25
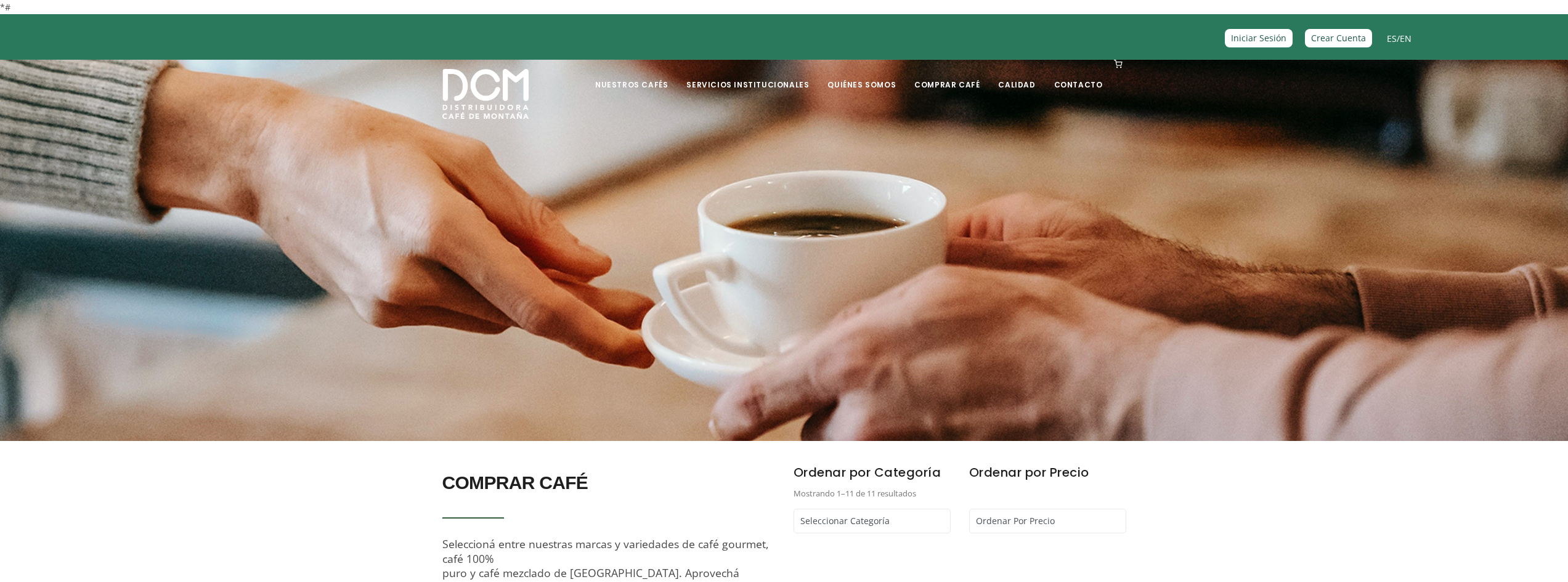
scroll to position [410, 0]
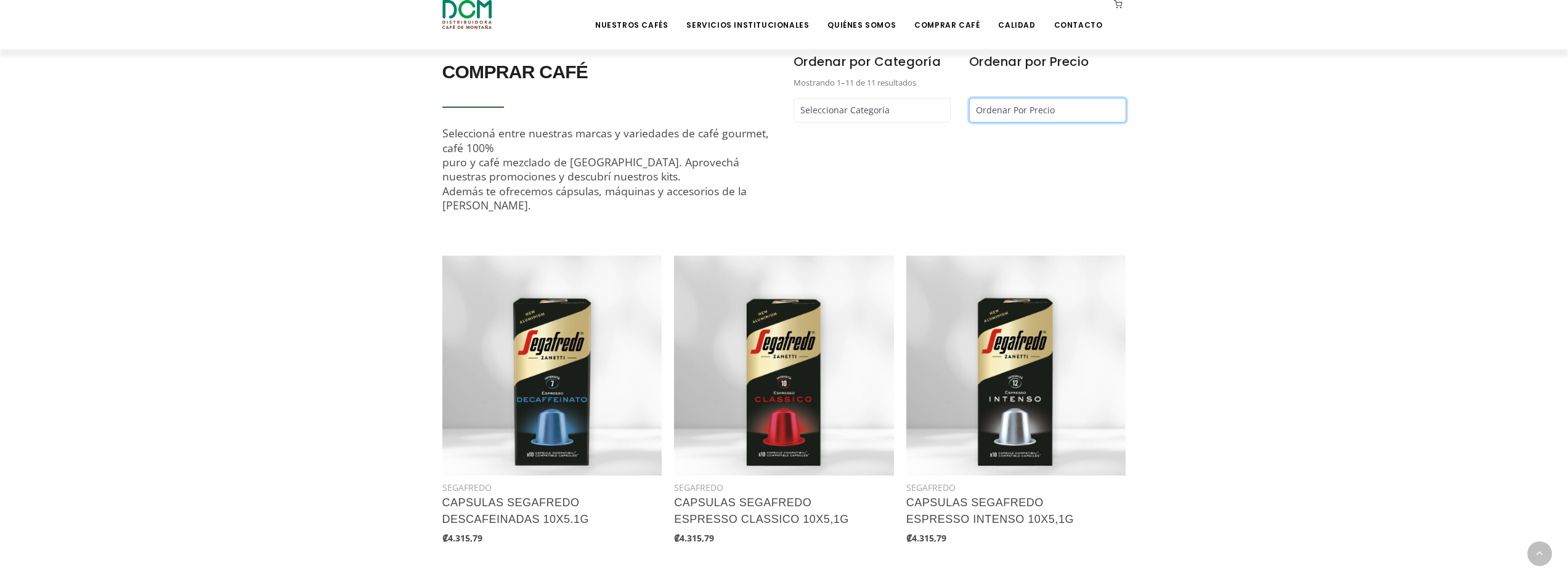
click at [1018, 113] on select "Ordenar Por Precio Más bajo primero Más alto primero" at bounding box center [1048, 110] width 157 height 25
click at [1014, 110] on select "Ordenar Por Precio Más bajo primero Más alto primero" at bounding box center [1048, 110] width 157 height 25
click at [920, 110] on select "Seleccionar Categoría Cápsulas Café - Café Segafredo - Café Kapiwo - Café Monta…" at bounding box center [872, 110] width 157 height 25
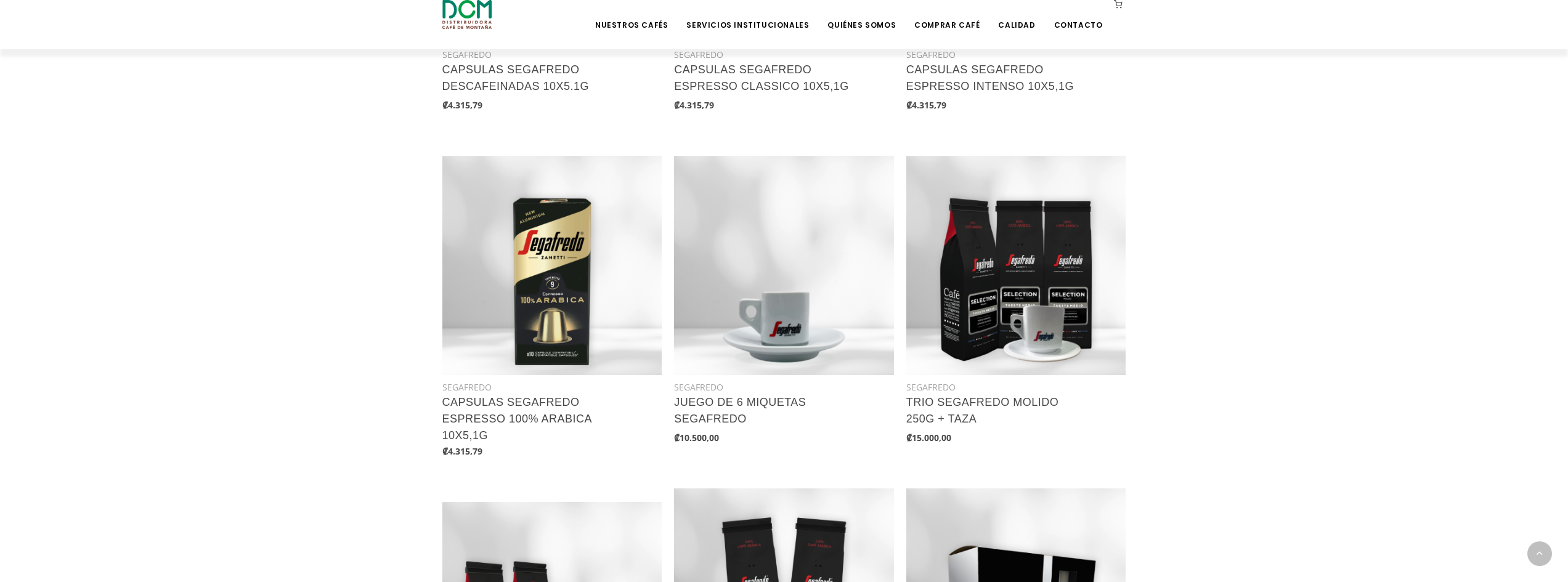
scroll to position [821, 0]
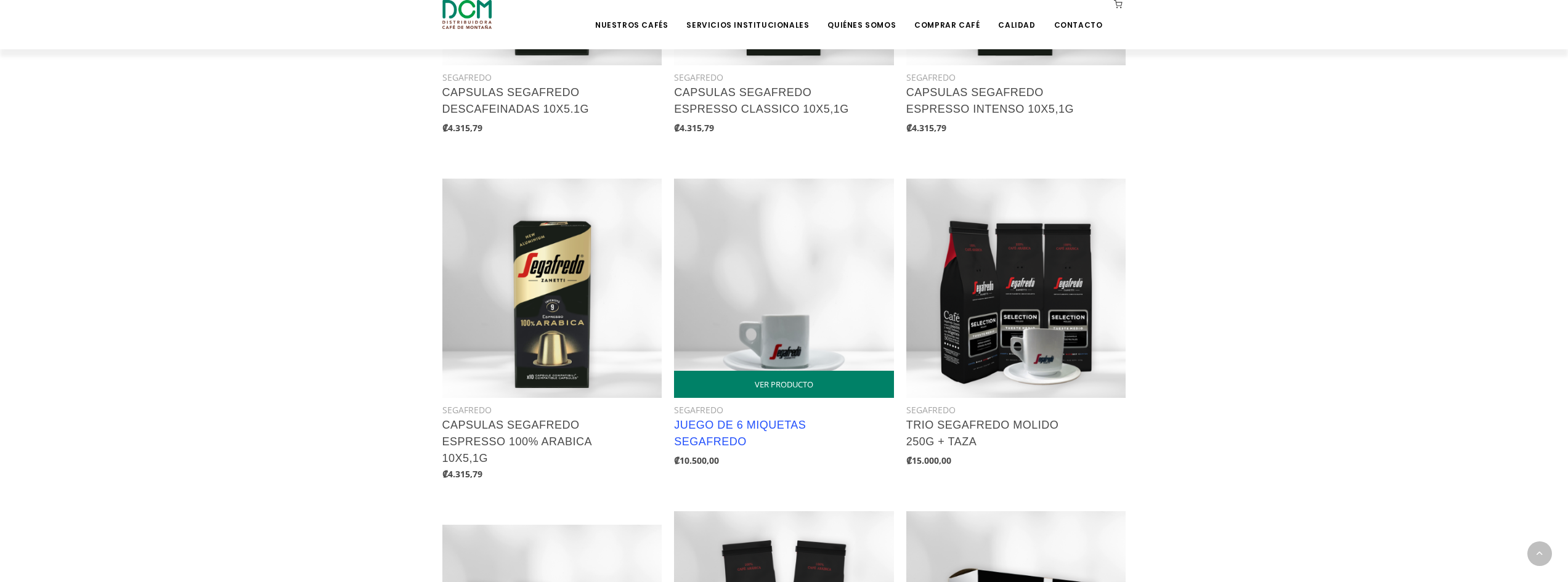
click at [783, 420] on link "JUEGO DE 6 MIQUETAS SEGAFREDO" at bounding box center [740, 432] width 132 height 29
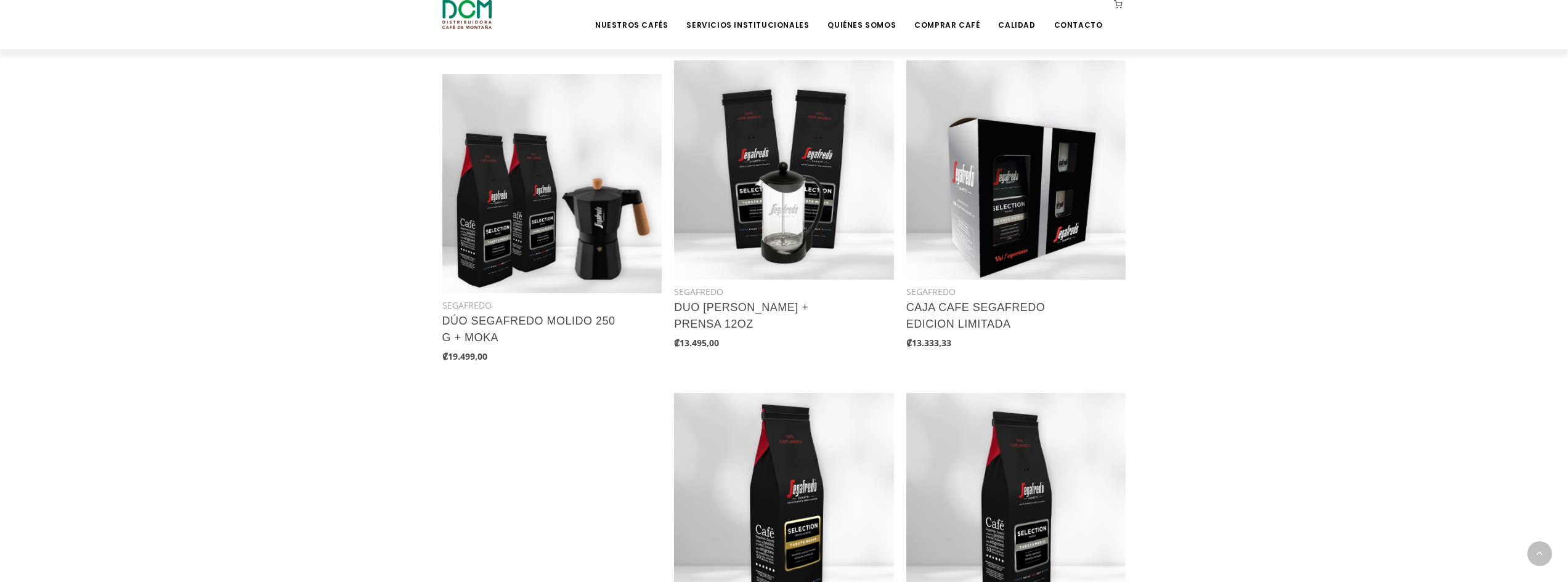
scroll to position [1437, 0]
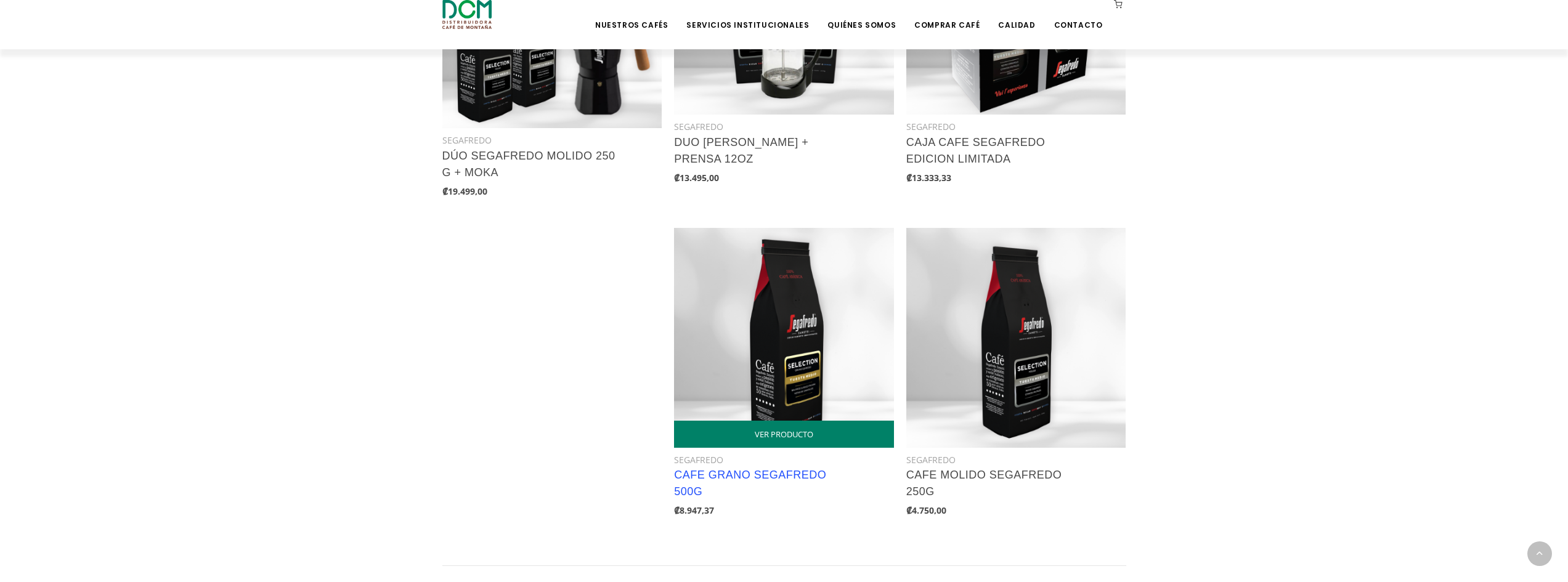
click at [747, 480] on link "CAFE GRANO SEGAFREDO 500G" at bounding box center [751, 483] width 152 height 29
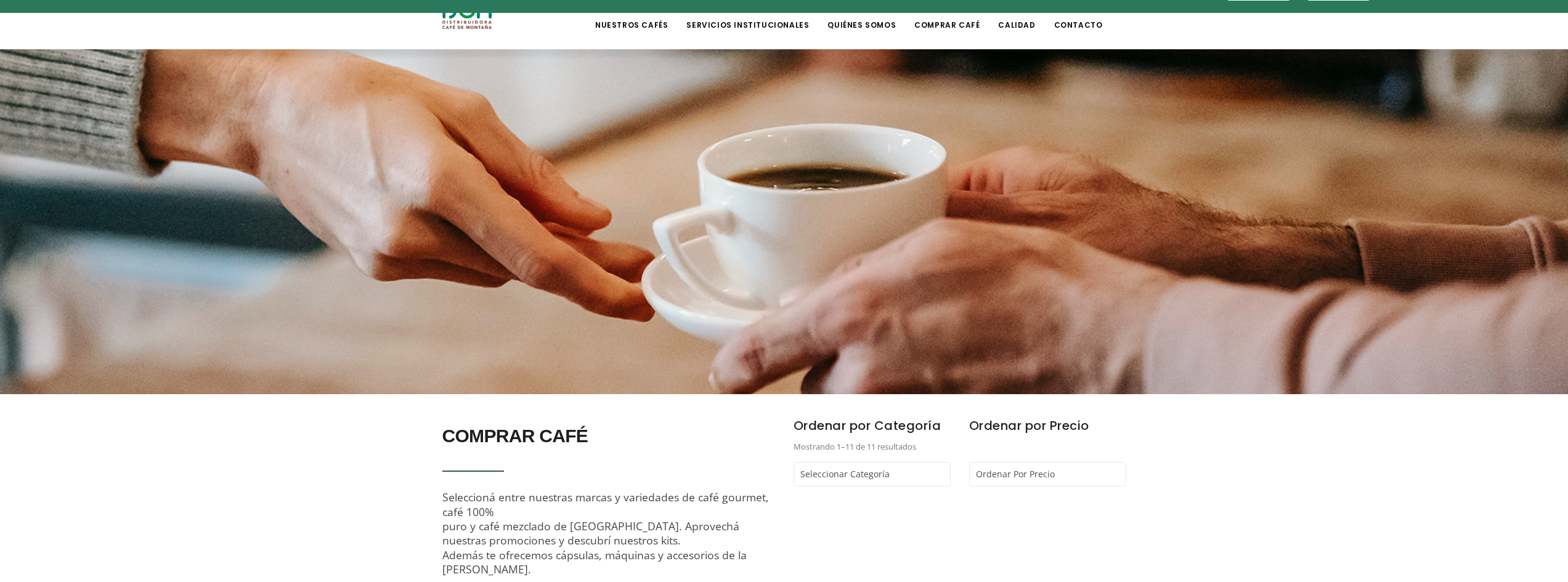
scroll to position [0, 0]
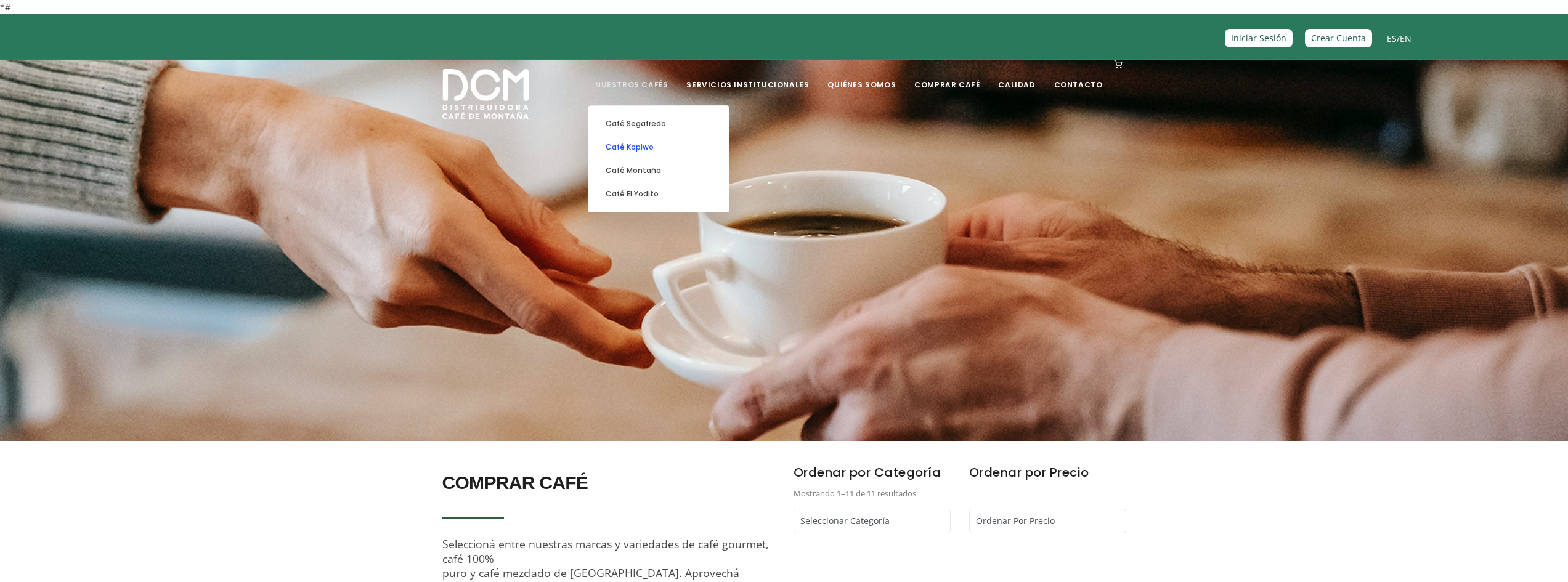
click at [654, 149] on link "Café Kapiwo" at bounding box center [658, 147] width 128 height 23
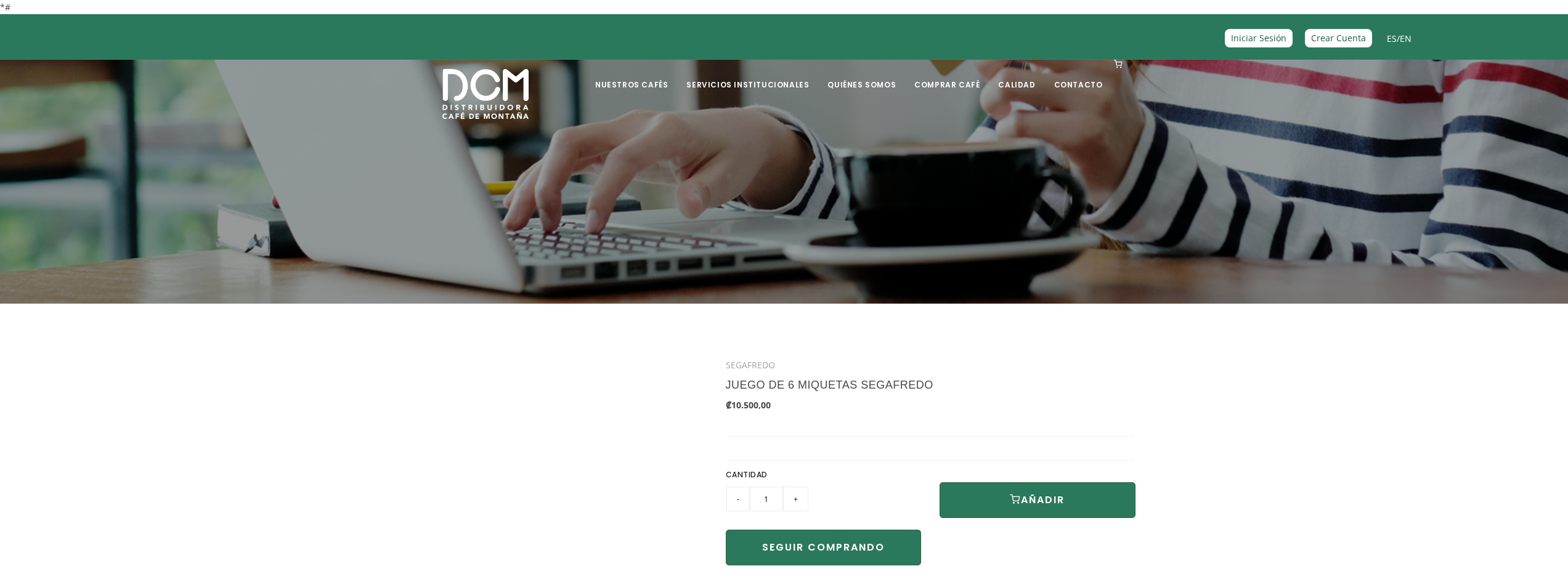
scroll to position [205, 0]
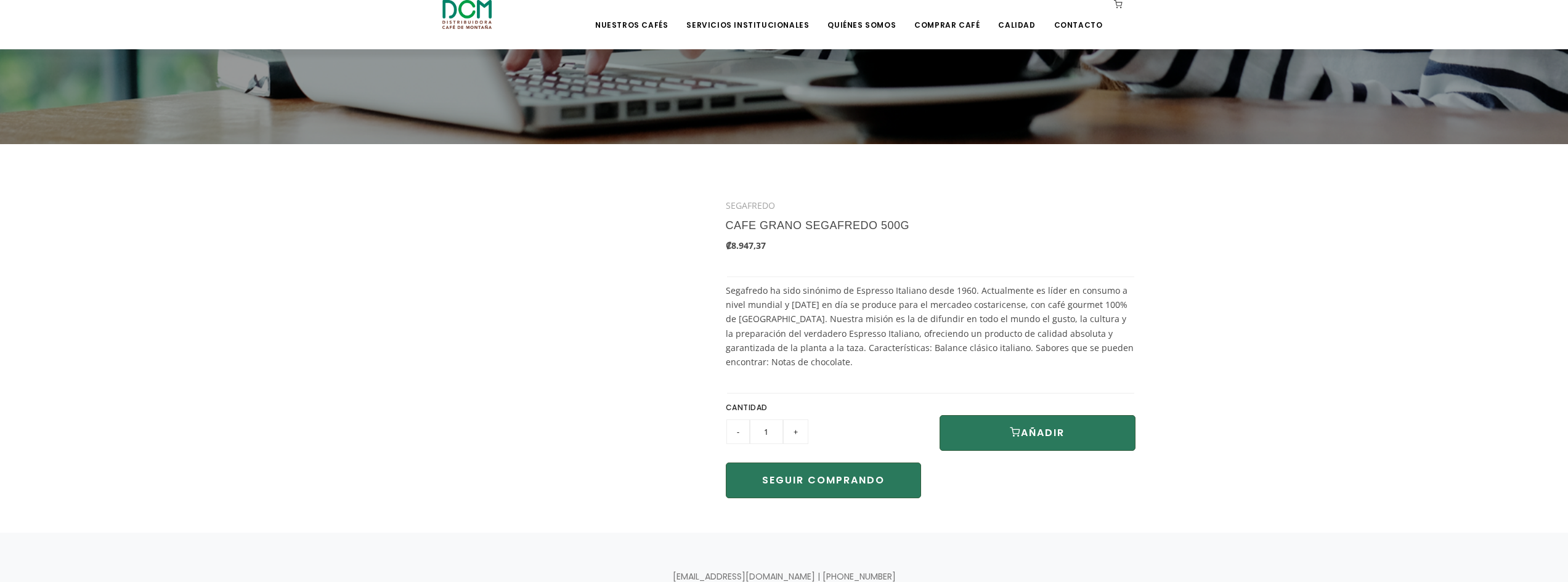
scroll to position [205, 0]
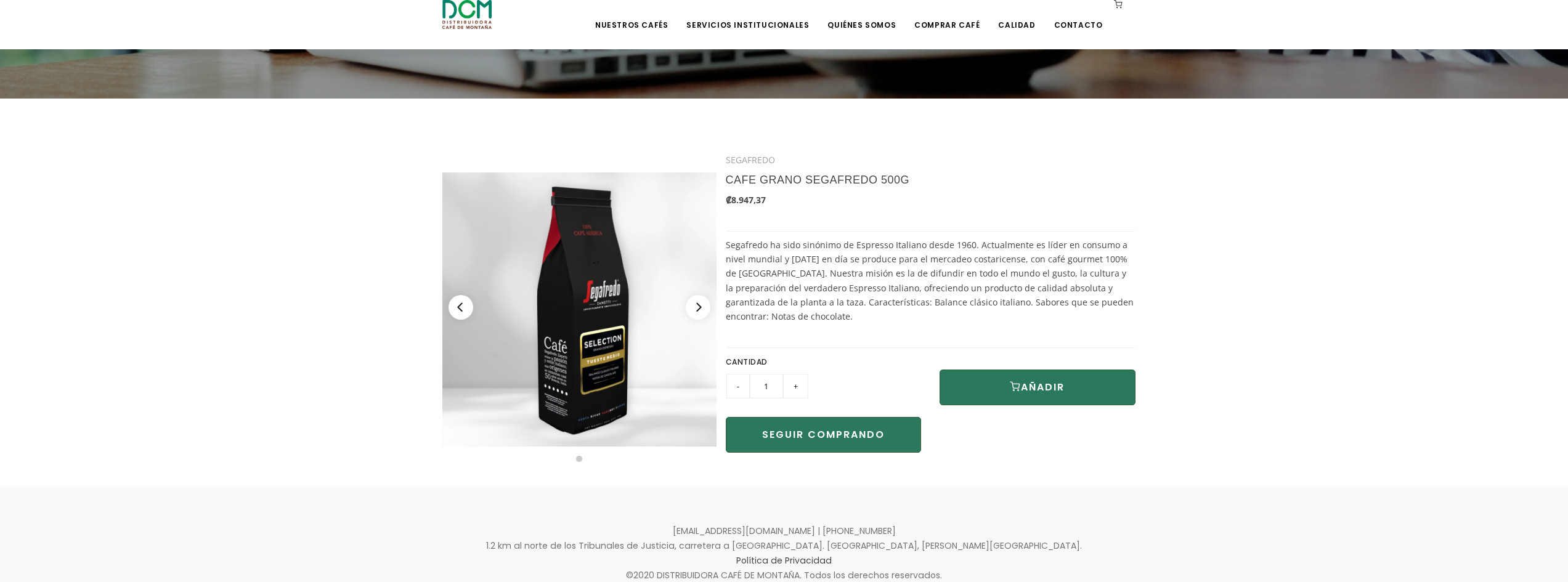
click at [648, 318] on img at bounding box center [580, 309] width 274 height 274
click at [586, 323] on img at bounding box center [580, 309] width 274 height 274
click at [1014, 386] on icon "button" at bounding box center [1015, 386] width 11 height 10
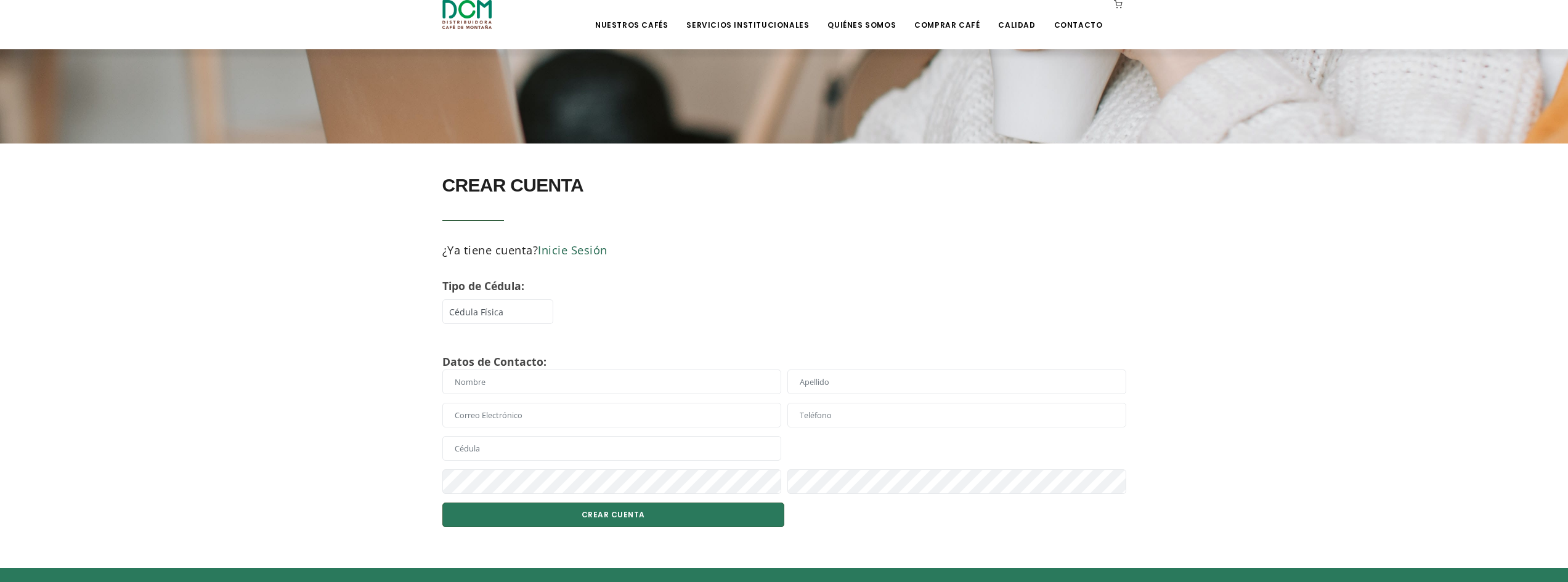
scroll to position [205, 0]
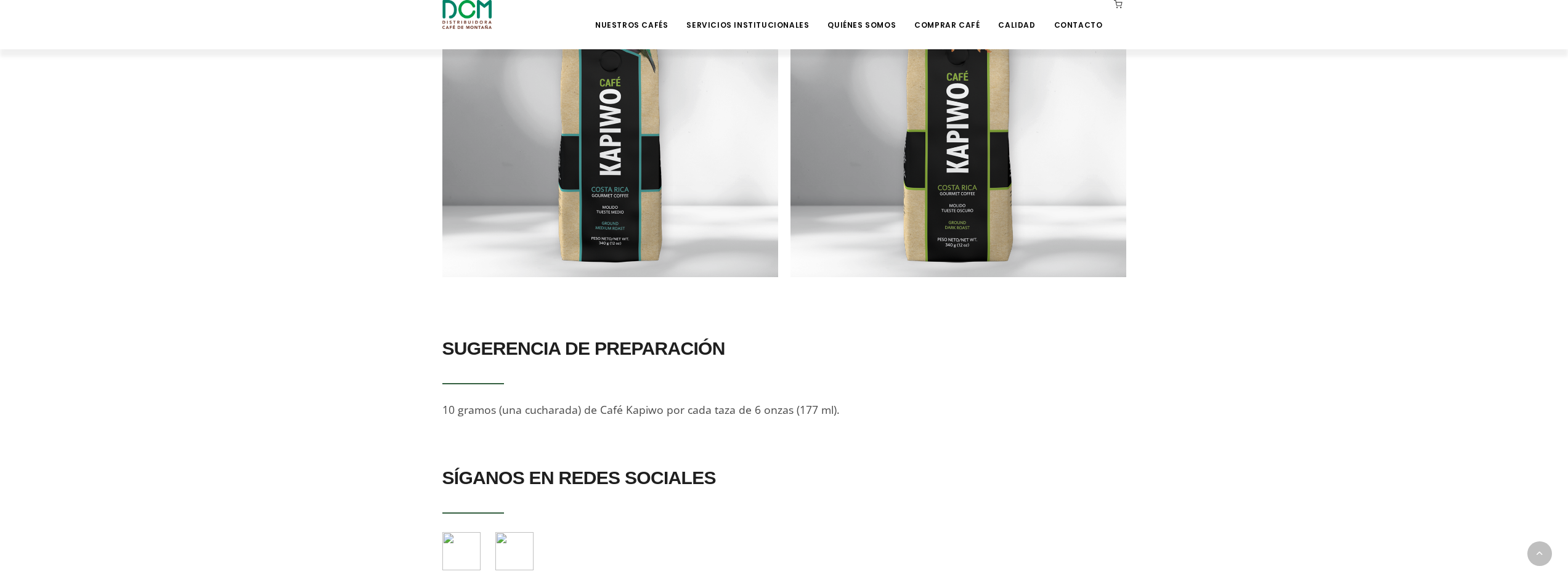
scroll to position [1027, 0]
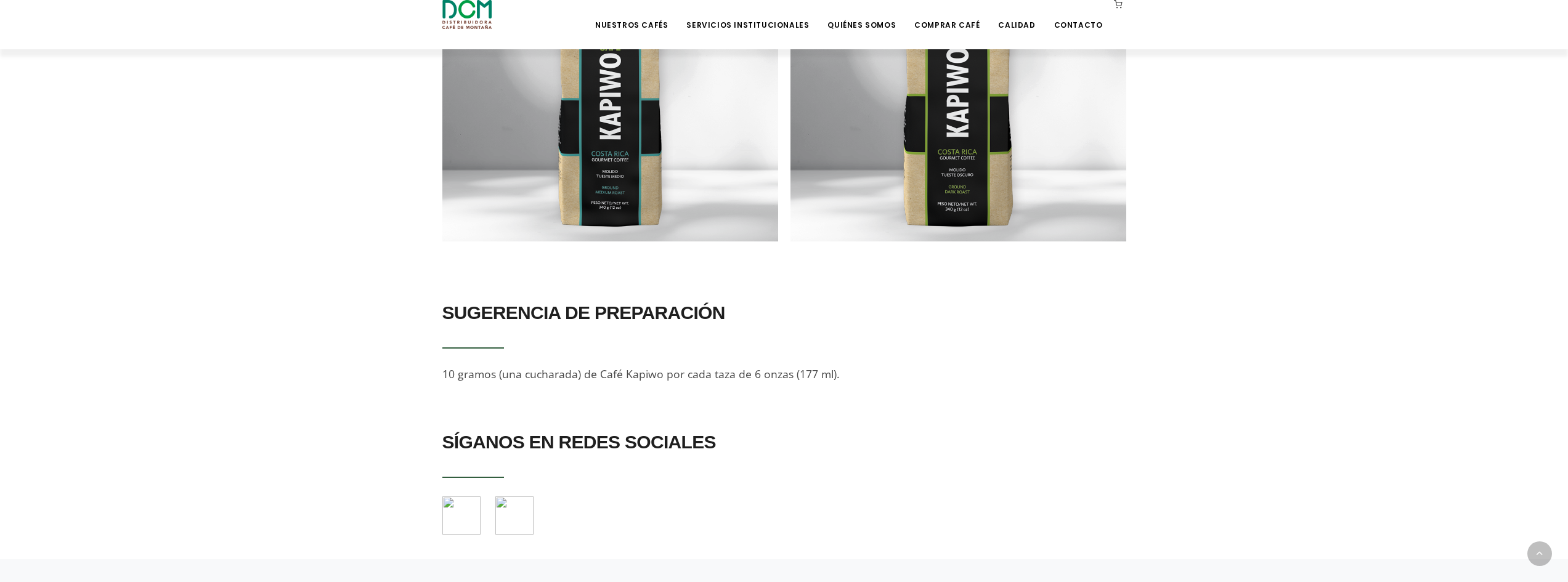
click at [518, 497] on img at bounding box center [514, 515] width 38 height 38
